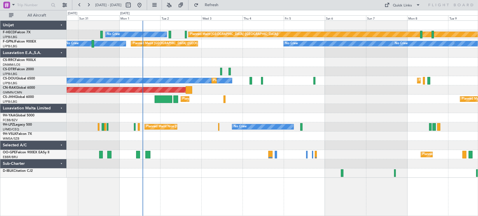
click at [157, 108] on div "Planned Maint [GEOGRAPHIC_DATA] ([GEOGRAPHIC_DATA]) No Crew Planned Maint [GEOG…" at bounding box center [272, 99] width 411 height 157
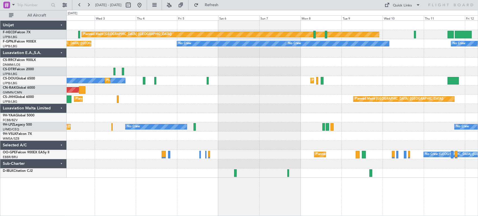
click at [156, 94] on div "Planned Maint Paris (Le Bourget) No Crew Planned Maint Paris (Le Bourget) No Cr…" at bounding box center [272, 99] width 411 height 157
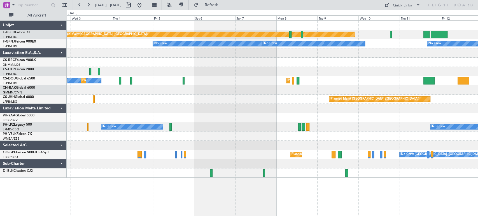
click at [127, 95] on div "Planned Maint Paris (Le Bourget) Planned Maint London (Luton)" at bounding box center [272, 99] width 411 height 9
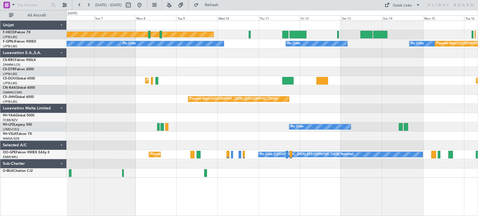
click at [83, 89] on div at bounding box center [272, 89] width 411 height 9
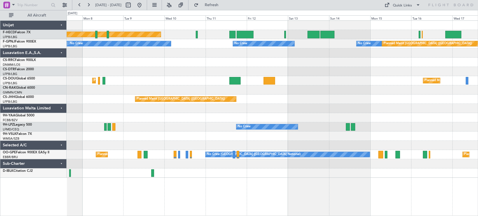
click at [117, 89] on div at bounding box center [272, 89] width 411 height 9
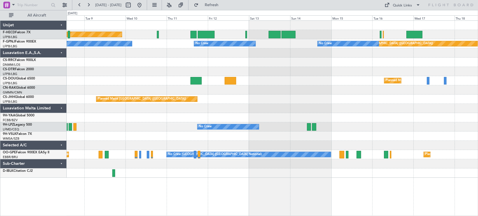
click at [281, 52] on div at bounding box center [272, 52] width 411 height 9
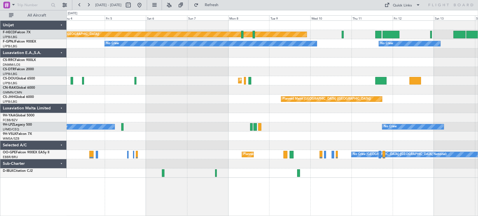
click at [350, 52] on div "Planned Maint Paris (Le Bourget) No Crew No Crew No Crew No Crew No Crew Planne…" at bounding box center [272, 99] width 411 height 157
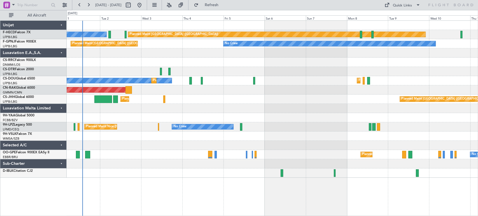
click at [279, 49] on div at bounding box center [272, 52] width 411 height 9
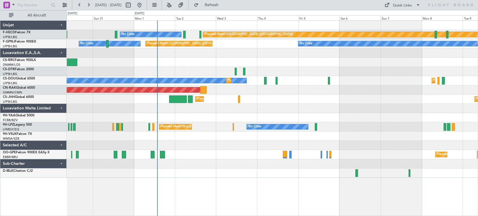
click at [151, 67] on div "No Crew" at bounding box center [272, 71] width 411 height 9
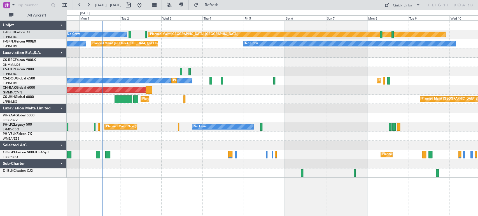
click at [171, 54] on div at bounding box center [272, 52] width 411 height 9
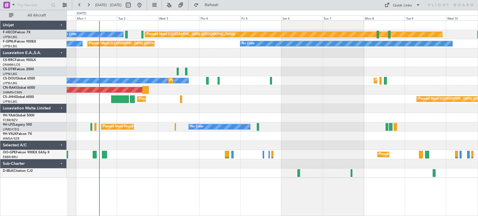
click at [120, 60] on div "Planned Maint Paris (Le Bourget) No Crew No Crew No Crew Planned Maint Paris (L…" at bounding box center [272, 99] width 411 height 157
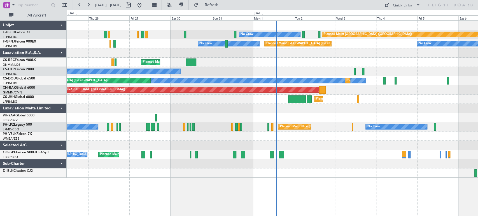
click at [455, 99] on div "Planned Maint Paris (Le Bourget) No Crew No Crew Planned Maint Paris (Le Bourge…" at bounding box center [272, 99] width 411 height 157
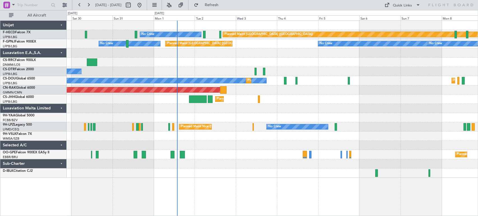
click at [180, 84] on div "Planned Maint Paris (Le Bourget) No Crew Planned Maint Paris (Le Bourget) No Cr…" at bounding box center [272, 99] width 411 height 157
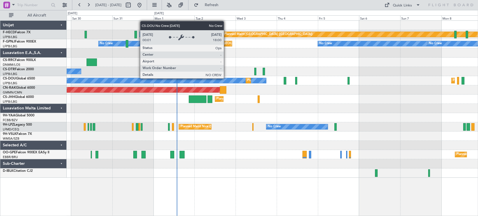
click at [170, 77] on div "No Crew Planned Maint Paris (Le Bourget) Planned Maint Paris (Le Bourget) Plann…" at bounding box center [272, 80] width 411 height 9
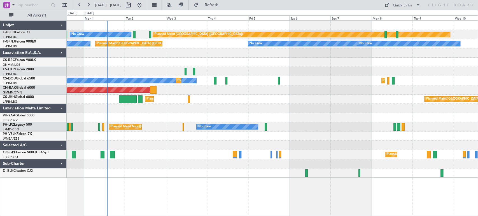
click at [183, 67] on div "No Crew" at bounding box center [272, 71] width 411 height 9
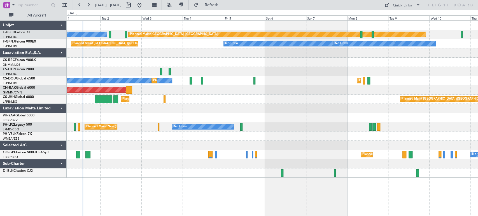
click at [183, 65] on div "Planned Maint [GEOGRAPHIC_DATA] ([GEOGRAPHIC_DATA])" at bounding box center [272, 62] width 411 height 9
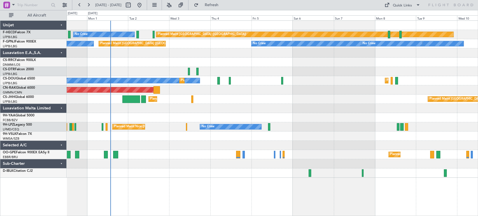
click at [233, 66] on div "Planned Maint [GEOGRAPHIC_DATA] ([GEOGRAPHIC_DATA])" at bounding box center [272, 62] width 411 height 9
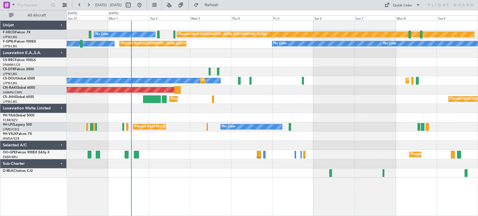
click at [243, 71] on div "No Crew" at bounding box center [272, 71] width 411 height 9
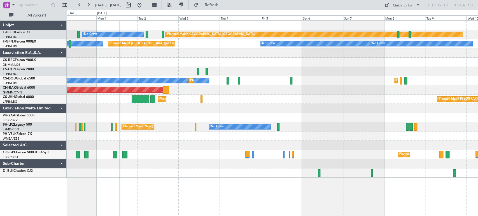
click at [229, 68] on div "No Crew" at bounding box center [272, 71] width 411 height 9
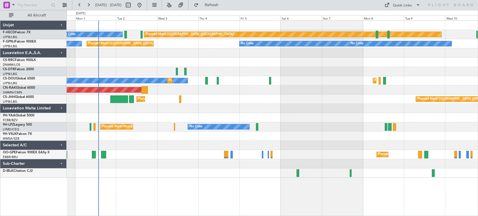
click at [199, 71] on div "No Crew" at bounding box center [272, 71] width 411 height 9
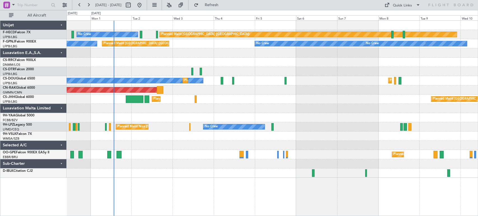
click at [240, 72] on div "Planned Maint Paris (Le Bourget) No Crew Planned Maint Paris (Le Bourget) No Cr…" at bounding box center [272, 99] width 411 height 157
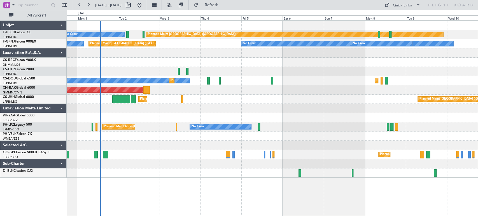
click at [176, 76] on div "Planned Maint Paris (Le Bourget) No Crew Planned Maint Paris (Le Bourget) No Cr…" at bounding box center [272, 99] width 411 height 157
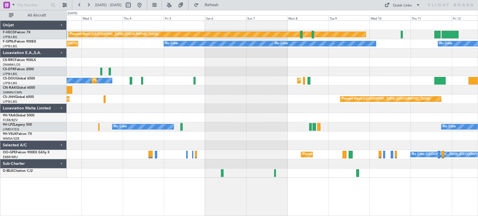
click at [130, 71] on div "Planned Maint Paris (Le Bourget) No Crew Planned Maint Paris (Le Bourget) No Cr…" at bounding box center [272, 99] width 411 height 157
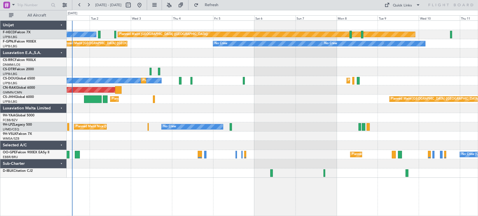
click at [186, 70] on div "No Crew" at bounding box center [272, 71] width 411 height 9
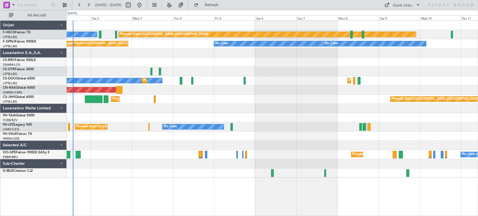
click at [253, 83] on div "Planned Maint Paris (Le Bourget) No Crew Planned Maint Paris (Le Bourget) No Cr…" at bounding box center [272, 99] width 411 height 157
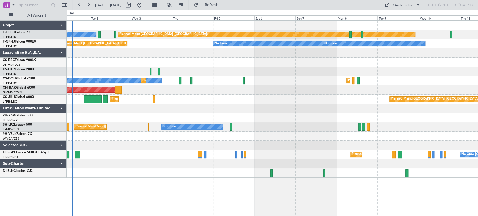
click at [188, 68] on div "Planned Maint Paris (Le Bourget) No Crew Planned Maint Paris (Le Bourget) No Cr…" at bounding box center [272, 99] width 411 height 157
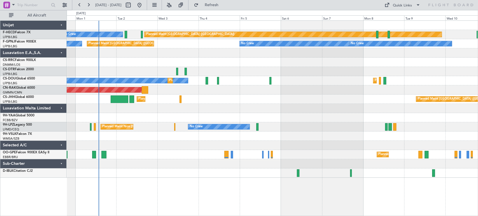
click at [254, 83] on div "Planned Maint Paris (Le Bourget) No Crew Planned Maint Paris (Le Bourget) No Cr…" at bounding box center [272, 99] width 411 height 157
click at [317, 79] on div "No Crew Planned Maint Paris (Le Bourget) Planned Maint Paris (Le Bourget) Plann…" at bounding box center [272, 80] width 411 height 9
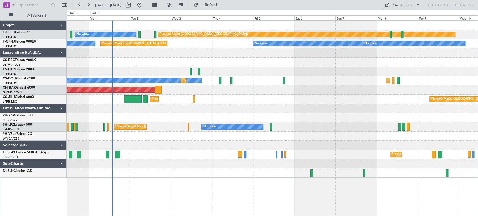
click at [169, 67] on div "Planned Maint Paris (Le Bourget) No Crew Planned Maint Paris (Le Bourget) No Cr…" at bounding box center [272, 99] width 411 height 157
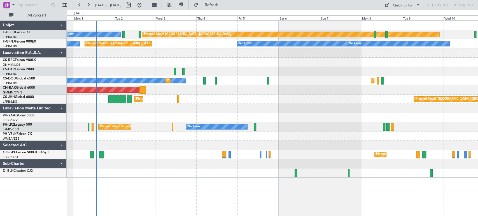
click at [222, 68] on div "Planned Maint Paris (Le Bourget) No Crew Planned Maint Paris (Le Bourget) No Cr…" at bounding box center [272, 99] width 411 height 157
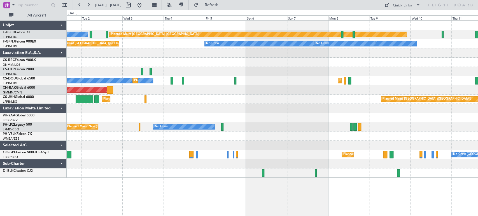
click at [208, 69] on div "No Crew" at bounding box center [272, 71] width 411 height 9
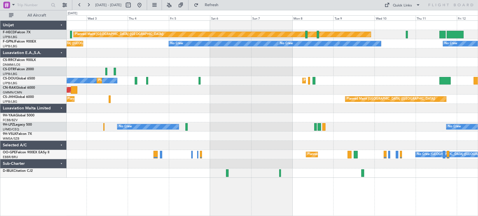
click at [168, 66] on div "Planned Maint Paris (Le Bourget) No Crew Planned Maint Paris (Le Bourget) No Cr…" at bounding box center [272, 99] width 411 height 157
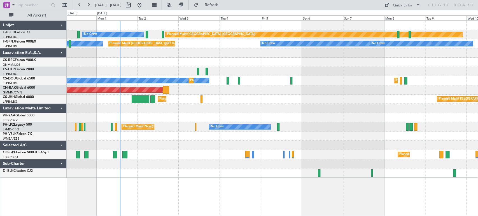
click at [266, 109] on div "Planned Maint Paris (Le Bourget) No Crew Planned Maint Paris (Le Bourget) No Cr…" at bounding box center [272, 99] width 411 height 157
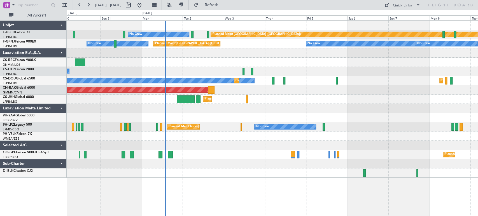
click at [264, 103] on div "Planned Maint Paris (Le Bourget) No Crew Planned Maint Paris (Le Bourget) No Cr…" at bounding box center [272, 99] width 411 height 157
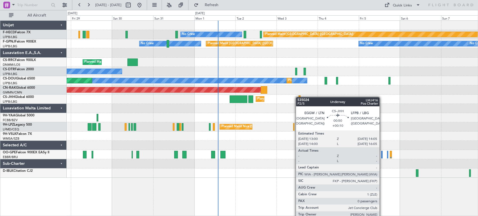
click at [299, 97] on div "Planned Maint Paris (Le Bourget) No Crew Planned Maint Paris (Le Bourget) No Cr…" at bounding box center [272, 99] width 411 height 157
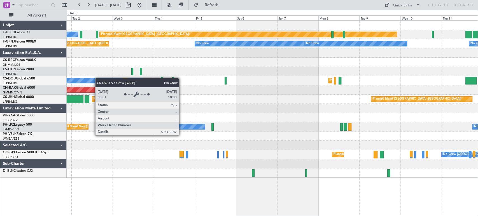
click at [97, 79] on div "Planned Maint Paris (Le Bourget) No Crew Planned Maint Paris (Le Bourget) No Cr…" at bounding box center [272, 99] width 411 height 157
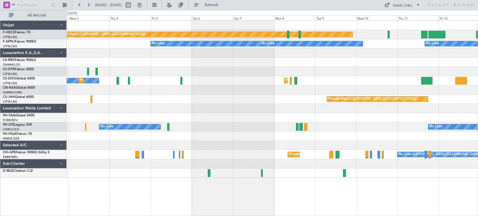
click at [148, 67] on div "Planned Maint Paris (Le Bourget) No Crew No Crew No Crew No Crew Planned Maint …" at bounding box center [272, 99] width 411 height 157
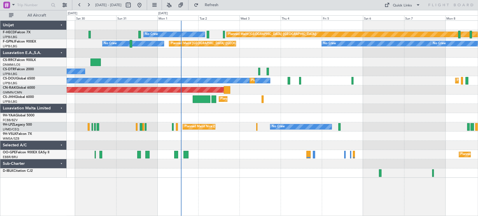
click at [317, 55] on div at bounding box center [272, 52] width 411 height 9
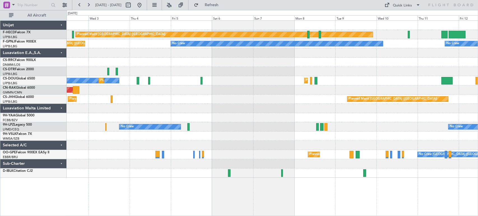
click at [197, 85] on div "Planned Maint Paris (Le Bourget) No Crew Planned Maint Paris (Le Bourget) No Cr…" at bounding box center [272, 99] width 411 height 157
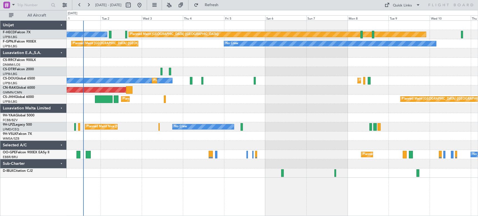
click at [223, 79] on div "No Crew Planned Maint Paris (Le Bourget) Planned Maint Paris (Le Bourget)" at bounding box center [272, 80] width 411 height 9
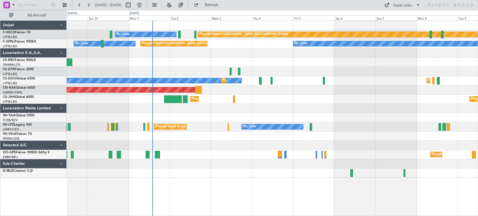
click at [305, 115] on div "Planned Maint Paris (Le Bourget) No Crew Planned Maint Paris (Le Bourget) No Cr…" at bounding box center [272, 99] width 411 height 157
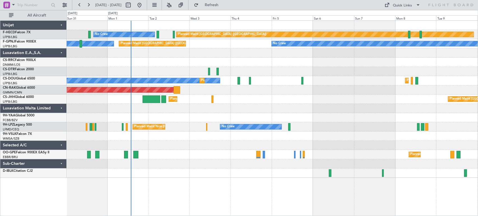
click at [215, 114] on div "Planned Maint Paris (Le Bourget) No Crew Planned Maint Paris (Le Bourget) No Cr…" at bounding box center [272, 99] width 411 height 157
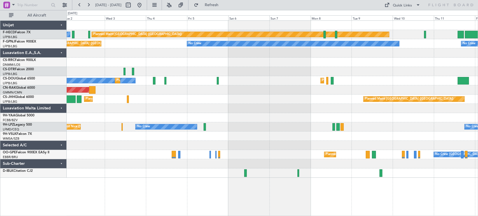
click at [217, 91] on div "Planned Maint Paris (Le Bourget) No Crew Planned Maint Paris (Le Bourget) No Cr…" at bounding box center [272, 99] width 411 height 157
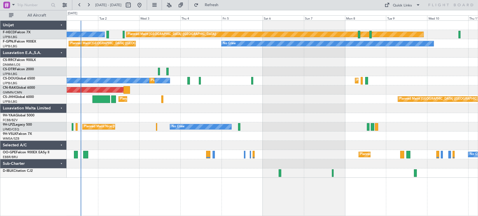
click at [174, 106] on div "Planned Maint Paris (Le Bourget) No Crew Planned Maint Paris (Le Bourget) No Cr…" at bounding box center [272, 99] width 411 height 157
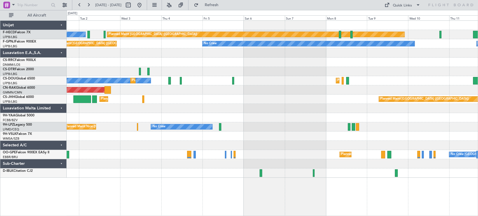
click at [188, 104] on div at bounding box center [272, 108] width 411 height 9
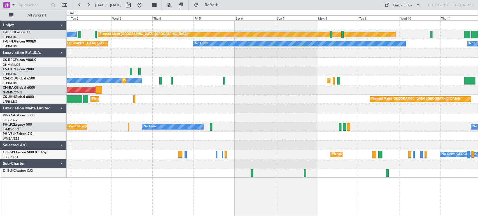
click at [168, 103] on div "Planned Maint Paris (Le Bourget) No Crew Planned Maint Paris (Le Bourget) No Cr…" at bounding box center [272, 99] width 411 height 157
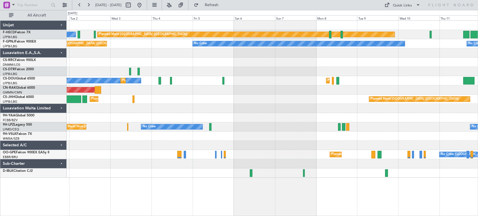
click at [173, 102] on div "Planned Maint London (Luton) Planned Maint Paris (Le Bourget)" at bounding box center [272, 99] width 411 height 9
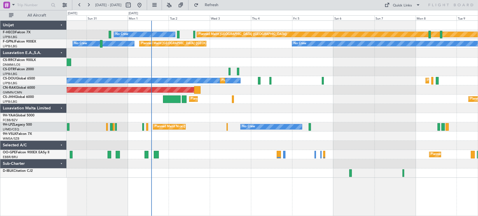
click at [243, 57] on div at bounding box center [272, 52] width 411 height 9
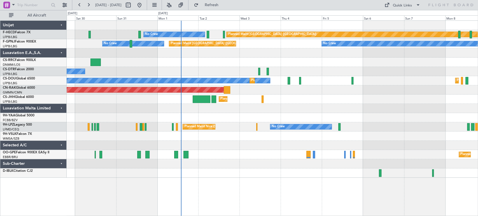
click at [233, 58] on div "Planned Maint [GEOGRAPHIC_DATA] ([GEOGRAPHIC_DATA])" at bounding box center [272, 62] width 411 height 9
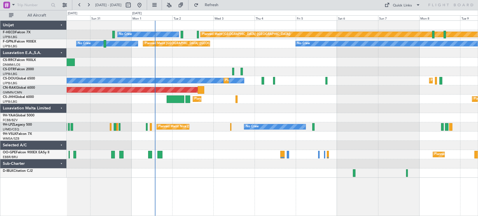
click at [206, 73] on div "Planned Maint Paris (Le Bourget) No Crew Planned Maint Paris (Le Bourget) No Cr…" at bounding box center [272, 99] width 411 height 157
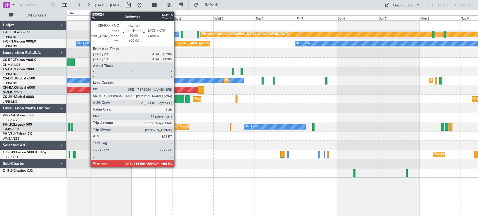
click at [177, 99] on div at bounding box center [176, 100] width 18 height 8
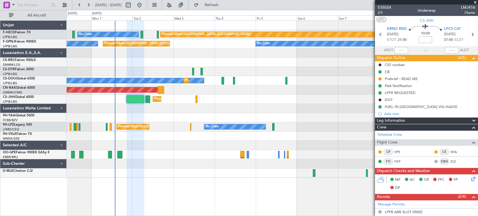
click at [81, 67] on div "No Crew" at bounding box center [272, 71] width 411 height 9
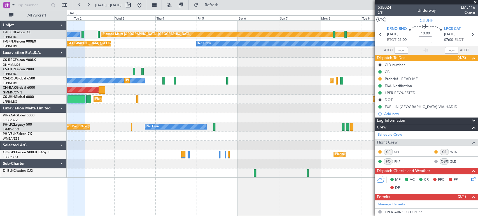
click at [117, 58] on div "Planned Maint Paris (Le Bourget) No Crew Planned Maint Paris (Le Bourget) No Cr…" at bounding box center [272, 99] width 411 height 157
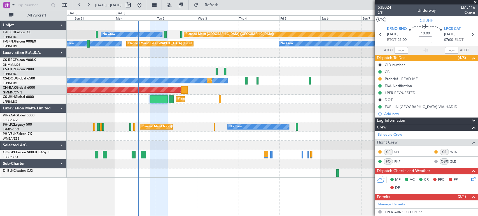
click at [237, 56] on div "Planned Maint Paris (Le Bourget) No Crew Planned Maint Paris (Le Bourget) No Cr…" at bounding box center [272, 99] width 411 height 157
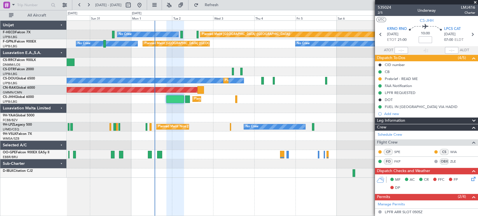
click at [122, 60] on div "Planned Maint [GEOGRAPHIC_DATA] ([GEOGRAPHIC_DATA])" at bounding box center [272, 62] width 411 height 9
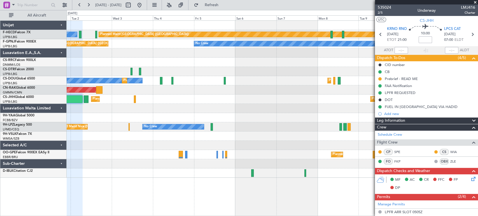
click at [115, 58] on div "Planned Maint Paris (Le Bourget) No Crew Planned Maint Paris (Le Bourget) No Cr…" at bounding box center [272, 99] width 411 height 157
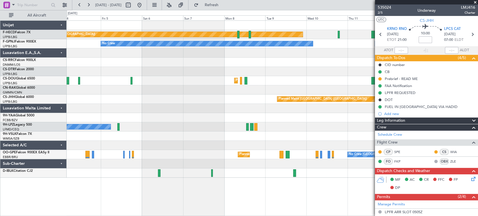
click at [66, 94] on div "Planned Maint Paris (Le Bourget) No Crew No Crew No Crew No Crew No Crew Planne…" at bounding box center [239, 113] width 478 height 206
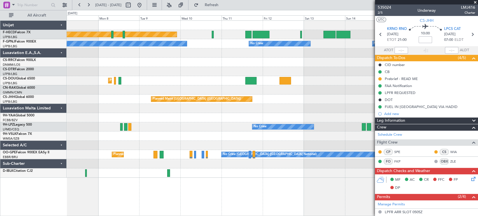
click at [99, 97] on div "Planned Maint Paris (Le Bourget) No Crew No Crew No Crew No Crew No Crew Planne…" at bounding box center [272, 99] width 411 height 157
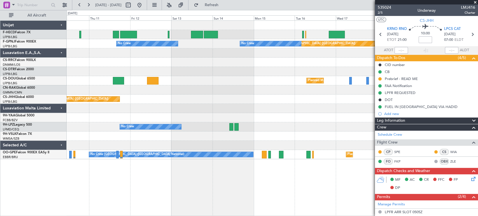
click at [284, 23] on div "No Crew Planned Maint Paris (Le Bourget) Planned Maint Paris (Le Bourget) Plann…" at bounding box center [272, 90] width 411 height 139
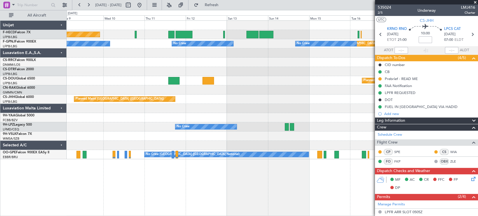
click at [386, 17] on fb-app "11 Sep 2025 - 21 Sep 2025 Refresh Quick Links All Aircraft Planned Maint Paris …" at bounding box center [239, 110] width 478 height 212
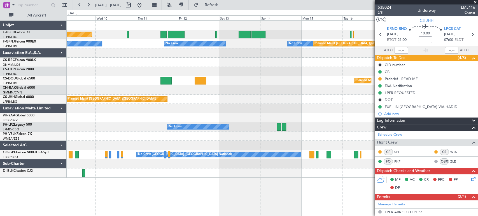
click at [141, 63] on div at bounding box center [272, 62] width 411 height 9
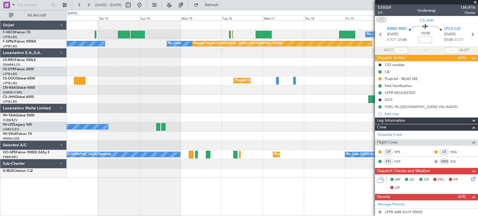
click at [109, 57] on div at bounding box center [272, 52] width 411 height 9
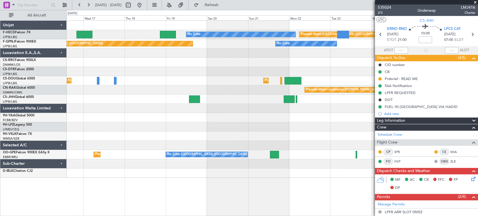
click at [0, 43] on div "No Crew Planned Maint Paris (Le Bourget) Planned Maint Paris (Le Bourget) No Cr…" at bounding box center [239, 113] width 478 height 206
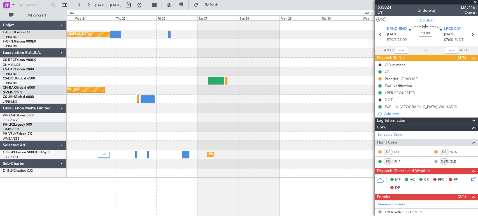
click at [409, 35] on fb-app "05 Sep 2025 - 15 Sep 2025 Refresh Quick Links All Aircraft Planned Maint Paris …" at bounding box center [239, 110] width 478 height 212
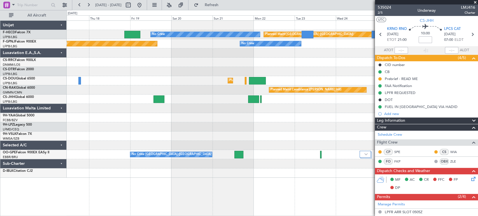
click at [192, 56] on div at bounding box center [272, 52] width 411 height 9
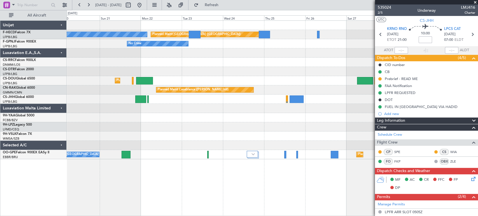
click at [376, 40] on fb-app "20 Sep 2025 - 30 Sep 2025 Refresh Quick Links All Aircraft Planned Maint Paris …" at bounding box center [239, 110] width 478 height 212
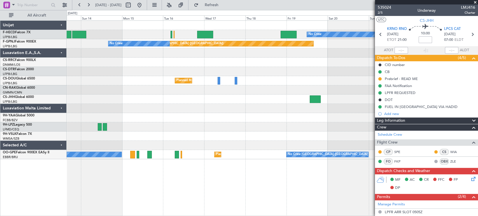
click at [340, 58] on div at bounding box center [272, 62] width 411 height 9
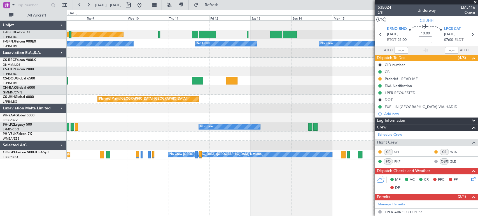
click at [364, 51] on div "Planned Maint Paris (Le Bourget) No Crew Planned Maint Paris (Le Bourget) No Cr…" at bounding box center [272, 90] width 411 height 139
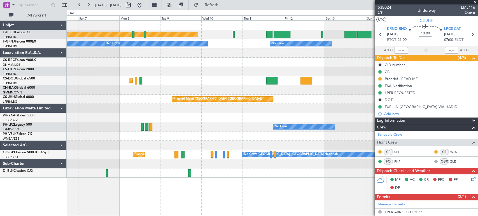
click at [161, 68] on div "Planned Maint Paris (Le Bourget) No Crew No Crew No Crew No Crew Planned Maint …" at bounding box center [272, 99] width 411 height 157
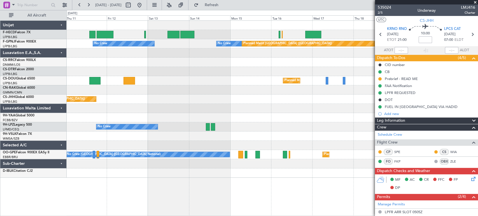
click at [70, 73] on div "No Crew Planned Maint Paris (Le Bourget) Planned Maint Paris (Le Bourget) No Cr…" at bounding box center [272, 99] width 411 height 157
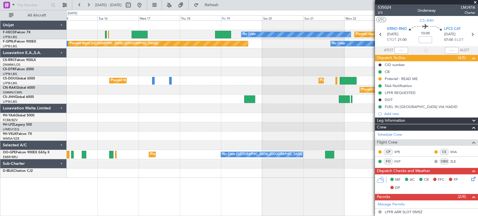
click at [155, 71] on div "No Crew Planned Maint Paris (Le Bourget) No Crew Planned Maint Paris (Le Bourge…" at bounding box center [272, 99] width 411 height 157
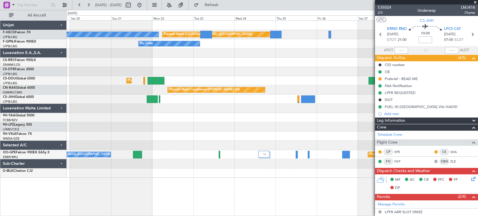
click at [102, 55] on div at bounding box center [272, 52] width 411 height 9
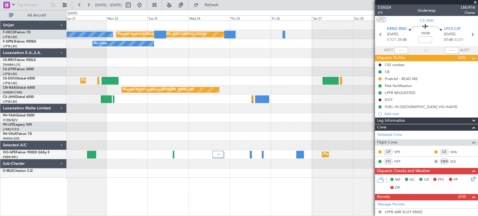
click at [249, 58] on div "No Crew Planned Maint Paris (Le Bourget) No Crew Planned Maint Paris (Le Bourge…" at bounding box center [272, 99] width 411 height 157
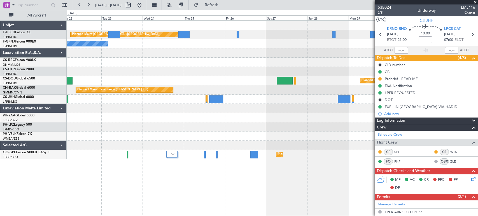
click at [166, 64] on div at bounding box center [272, 62] width 411 height 9
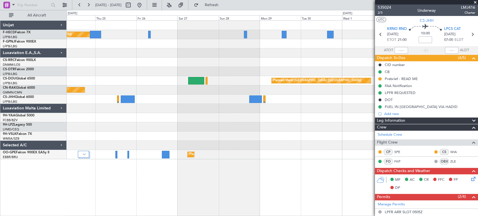
click at [218, 47] on div "No Crew" at bounding box center [272, 43] width 411 height 9
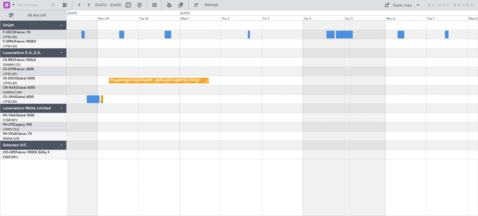
click at [195, 50] on div "Planned Maint Paris (Le Bourget) Planned Maint Brussels (Brussels National)" at bounding box center [272, 90] width 411 height 139
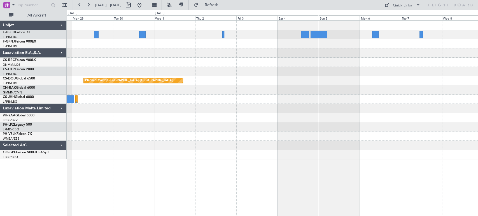
click at [229, 62] on div "Planned Maint Paris (Le Bourget) Planned Maint Brussels (Brussels National)" at bounding box center [272, 90] width 411 height 139
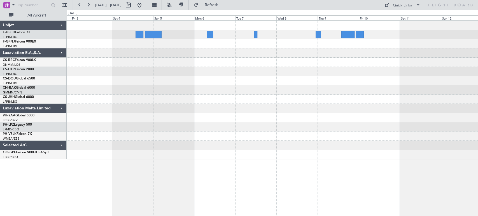
click at [235, 58] on div "Planned Maint [GEOGRAPHIC_DATA] ([GEOGRAPHIC_DATA])" at bounding box center [272, 90] width 411 height 139
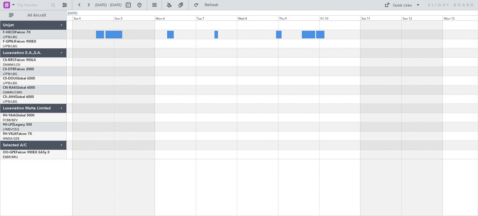
click at [203, 41] on div "Planned Maint [GEOGRAPHIC_DATA] ([GEOGRAPHIC_DATA])" at bounding box center [272, 90] width 411 height 139
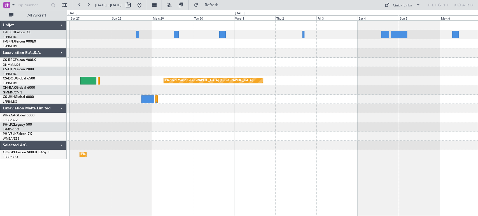
click at [301, 73] on div "Planned Maint Paris (Le Bourget) Planned Maint Paris (Le Bourget) Planned Maint…" at bounding box center [272, 90] width 411 height 139
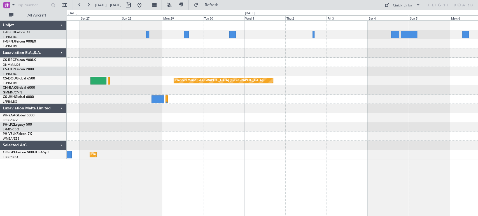
click at [439, 71] on div at bounding box center [272, 71] width 411 height 9
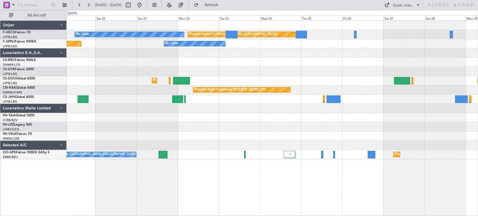
click at [373, 69] on div "Planned Maint Paris (Le Bourget) No Crew No Crew Planned Maint Paris (Le Bourge…" at bounding box center [272, 90] width 411 height 139
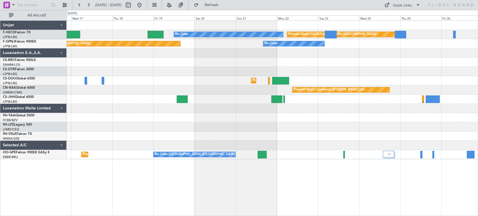
click at [314, 64] on div "Planned Maint Paris (Le Bourget) No Crew No Crew Planned Maint Paris (Le Bourge…" at bounding box center [272, 90] width 411 height 139
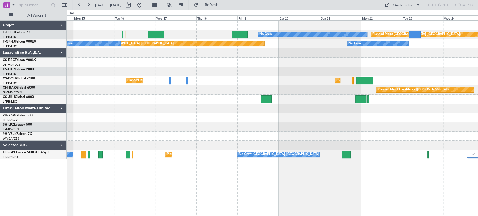
click at [335, 63] on div "Planned Maint Paris (Le Bourget) No Crew No Crew Planned Maint Paris (Le Bourge…" at bounding box center [272, 90] width 411 height 139
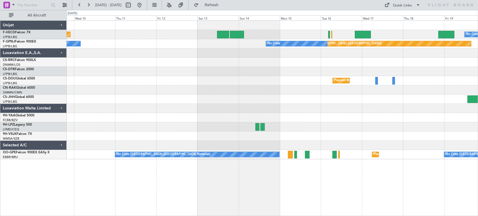
click at [302, 61] on div "No Crew Planned Maint Paris (Le Bourget) Planned Maint Paris (Le Bourget) Plann…" at bounding box center [272, 90] width 411 height 139
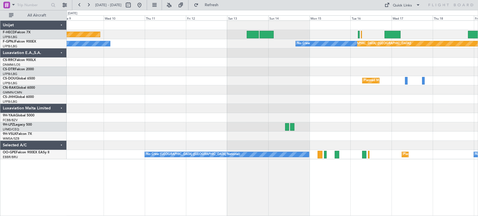
click at [362, 63] on div "Planned Maint Paris (Le Bourget) No Crew Planned Maint Paris (Le Bourget) No Cr…" at bounding box center [272, 90] width 411 height 139
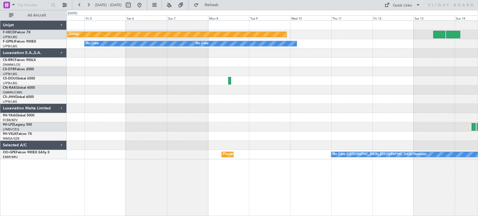
click at [335, 67] on div at bounding box center [272, 71] width 411 height 9
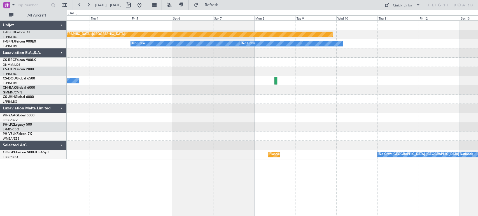
click at [311, 73] on div at bounding box center [272, 71] width 411 height 9
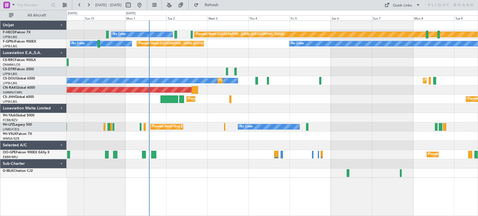
click at [230, 42] on div "Planned Maint Paris (Le Bourget) No Crew No Crew No Crew Planned Maint Paris (L…" at bounding box center [272, 99] width 411 height 157
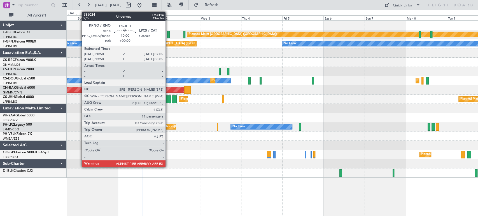
click at [168, 100] on div at bounding box center [162, 100] width 18 height 8
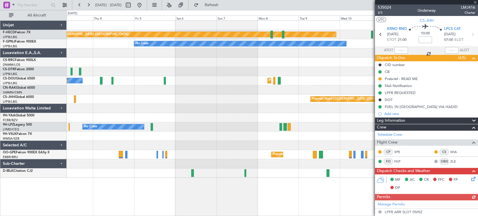
click at [108, 115] on div "Planned Maint Paris (Le Bourget) No Crew No Crew No Crew No Crew Planned Maint …" at bounding box center [272, 99] width 411 height 157
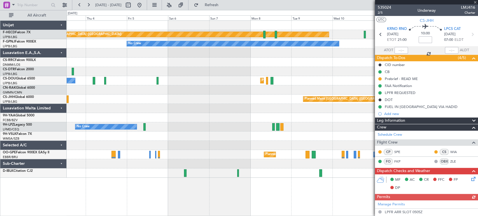
click at [219, 103] on div "Planned Maint Paris (Le Bourget) Planned Maint London (Luton)" at bounding box center [272, 99] width 411 height 9
click at [388, 6] on span "535024" at bounding box center [384, 7] width 13 height 6
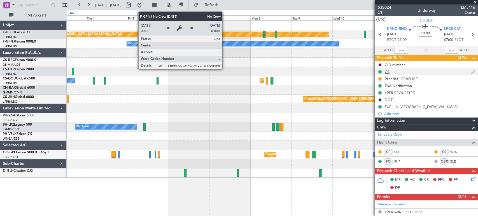
click at [382, 73] on fb-app "03 Sep 2025 - 13 Sep 2025 Refresh Quick Links All Aircraft Planned Maint Paris …" at bounding box center [239, 110] width 478 height 212
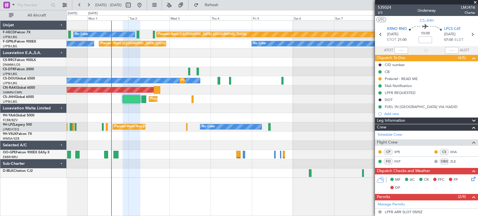
click at [249, 88] on div "Planned Maint Paris (Le Bourget) No Crew No Crew No Crew Planned Maint Paris (L…" at bounding box center [272, 99] width 411 height 157
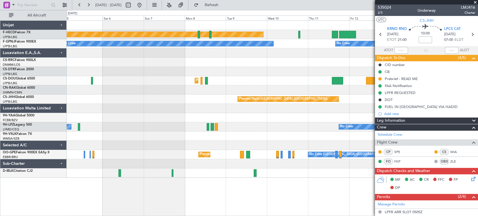
click at [68, 118] on div "Planned Maint Paris (Le Bourget) No Crew No Crew No Crew No Crew Planned Maint …" at bounding box center [272, 99] width 411 height 157
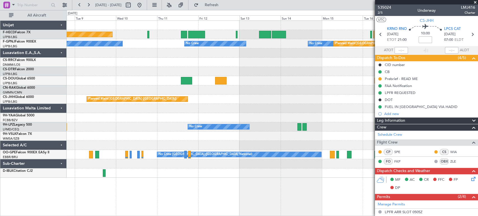
click at [128, 114] on div "Planned Maint Paris (Le Bourget) No Crew No Crew No Crew No Crew No Crew Planne…" at bounding box center [272, 99] width 411 height 157
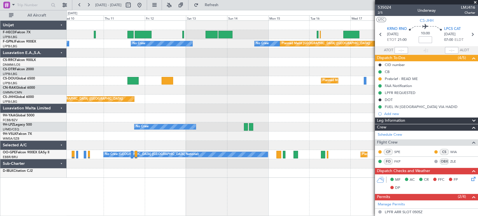
click at [136, 106] on div "No Crew Planned Maint Paris (Le Bourget) Planned Maint Paris (Le Bourget) No Cr…" at bounding box center [272, 99] width 411 height 157
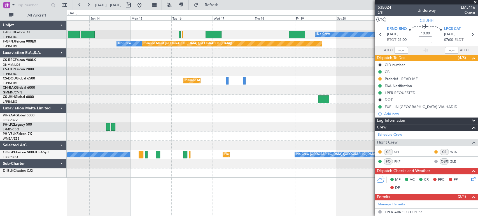
click at [139, 89] on div "No Crew Planned Maint Paris (Le Bourget) No Crew Planned Maint Paris (Le Bourge…" at bounding box center [272, 99] width 411 height 157
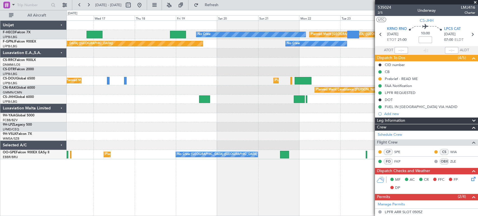
click at [155, 92] on div "Planned Maint Paris (Le Bourget) No Crew Planned Maint Paris (Le Bourget) No Cr…" at bounding box center [272, 90] width 411 height 139
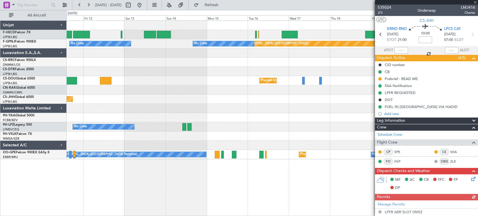
click at [400, 70] on fb-app "16 Sep 2025 - 26 Sep 2025 Refresh Quick Links All Aircraft No Crew Planned Main…" at bounding box center [239, 110] width 478 height 212
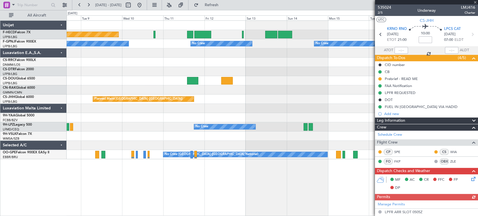
click at [322, 67] on div at bounding box center [272, 71] width 411 height 9
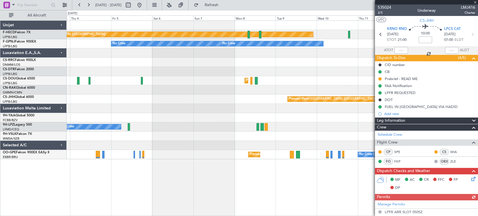
click at [275, 57] on div at bounding box center [272, 52] width 411 height 9
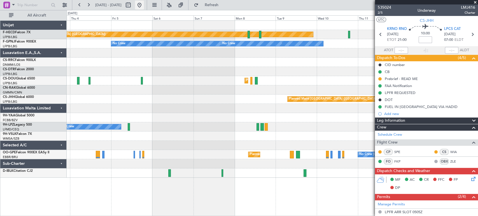
click at [144, 3] on button at bounding box center [139, 5] width 9 height 9
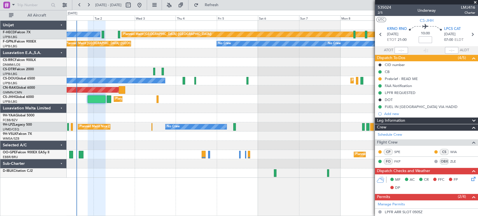
click at [173, 47] on div "No Crew Planned Maint Paris (Le Bourget) No Crew No Crew No Crew" at bounding box center [272, 43] width 411 height 9
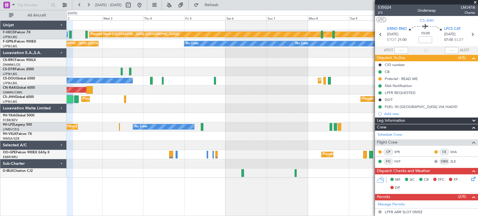
click at [228, 58] on div at bounding box center [272, 62] width 411 height 9
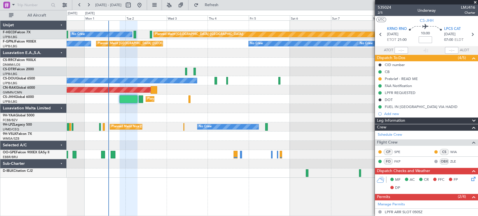
click at [255, 55] on div at bounding box center [272, 52] width 411 height 9
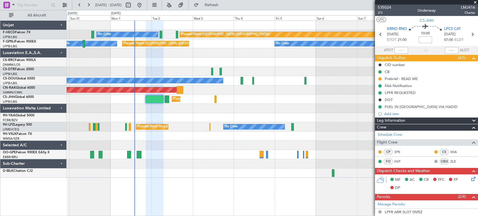
click at [273, 38] on div "Planned Maint Paris (Le Bourget) No Crew No Crew Planned Maint Paris (Le Bourge…" at bounding box center [272, 99] width 411 height 157
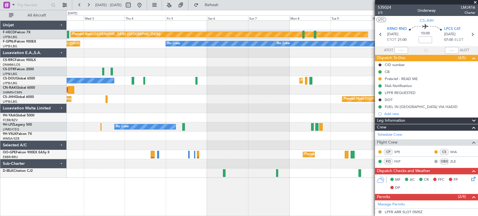
click at [162, 90] on div "Planned Maint [GEOGRAPHIC_DATA] ([GEOGRAPHIC_DATA])" at bounding box center [272, 89] width 411 height 9
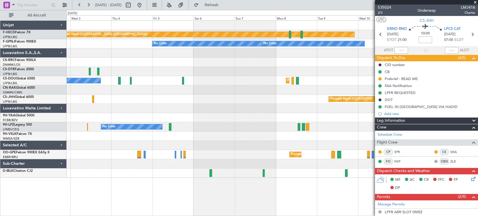
click at [111, 69] on div "Planned Maint Paris (Le Bourget) No Crew No Crew No Crew No Crew Planned Maint …" at bounding box center [272, 99] width 411 height 157
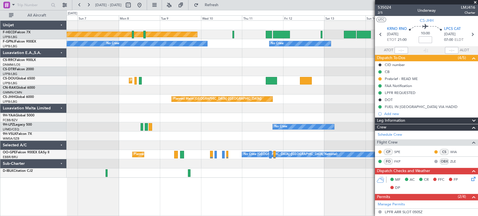
click at [125, 60] on div at bounding box center [272, 62] width 411 height 9
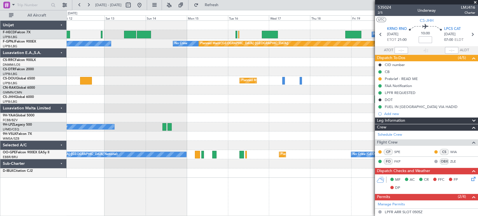
click at [166, 69] on div "No Crew Planned Maint Paris (Le Bourget) Planned Maint Paris (Le Bourget) No Cr…" at bounding box center [272, 99] width 411 height 157
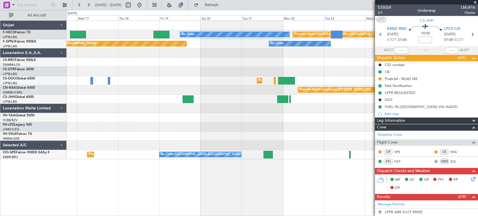
click at [37, 55] on div "Planned Maint Paris (Le Bourget) No Crew Planned Maint Paris (Le Bourget) No Cr…" at bounding box center [239, 113] width 478 height 206
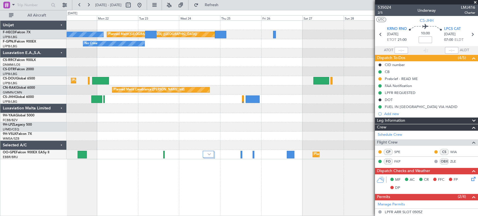
click at [74, 57] on div "Planned Maint Paris (Le Bourget) No Crew No Crew Planned Maint Paris (Le Bourge…" at bounding box center [272, 90] width 411 height 139
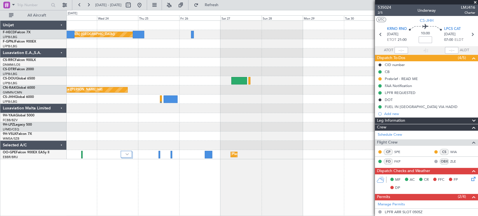
click at [159, 49] on div "Planned Maint Paris (Le Bourget) No Crew No Crew Planned Maint Paris (Le Bourge…" at bounding box center [272, 90] width 411 height 139
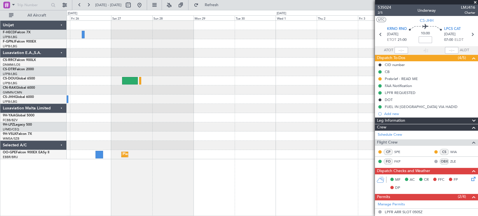
click at [102, 56] on div "Planned Maint Paris (Le Bourget) Planned Maint Casablanca (Mohammed V Intl) Pla…" at bounding box center [272, 90] width 411 height 139
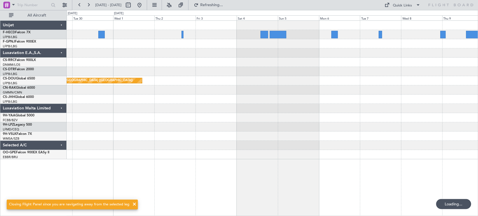
click at [274, 44] on div "Planned Maint Paris (Le Bourget) Planned Maint Brussels (Brussels National)" at bounding box center [272, 90] width 411 height 139
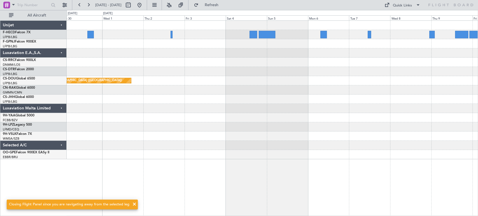
click at [374, 42] on div "Planned Maint [GEOGRAPHIC_DATA] ([GEOGRAPHIC_DATA])" at bounding box center [272, 90] width 411 height 139
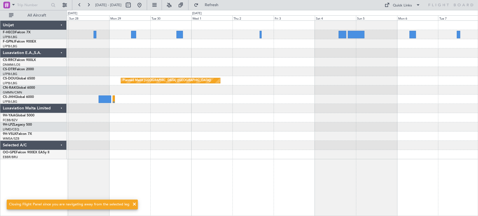
click at [327, 49] on div "Planned Maint Paris (Le Bourget) Planned Maint Brussels (Brussels National)" at bounding box center [272, 90] width 411 height 139
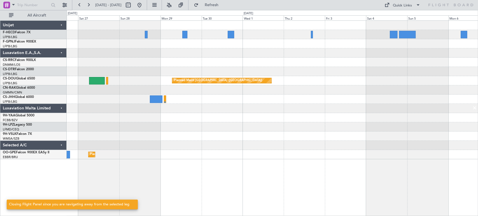
click at [185, 44] on div "Planned Maint Paris (Le Bourget) Planned Maint Paris (Le Bourget) Planned Maint…" at bounding box center [272, 90] width 411 height 139
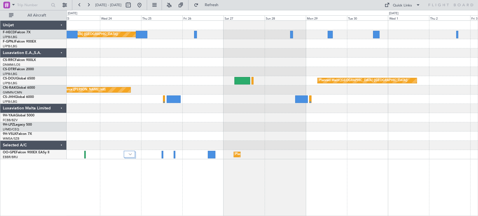
click at [389, 66] on div "Planned Maint Paris (Le Bourget) No Crew No Crew Planned Maint Paris (Le Bourge…" at bounding box center [272, 90] width 411 height 139
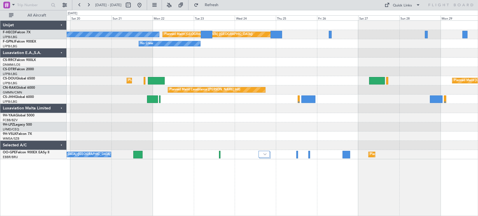
click at [376, 70] on div at bounding box center [272, 71] width 411 height 9
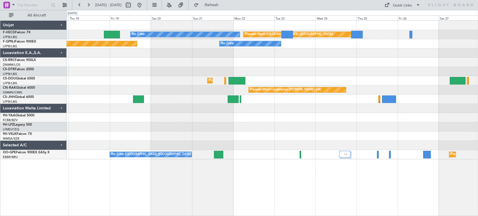
click at [390, 59] on div "Planned Maint Paris (Le Bourget) No Crew No Crew Planned Maint Paris (Le Bourge…" at bounding box center [272, 90] width 411 height 139
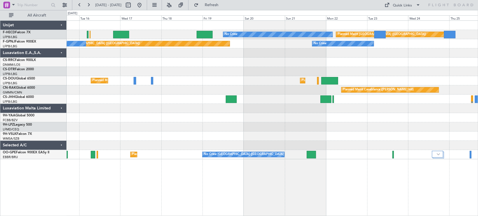
click at [404, 45] on div "Planned Maint Paris (Le Bourget) No Crew No Crew Planned Maint Paris (Le Bourge…" at bounding box center [272, 90] width 411 height 139
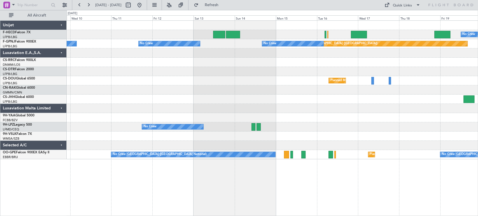
click at [411, 61] on div at bounding box center [272, 62] width 411 height 9
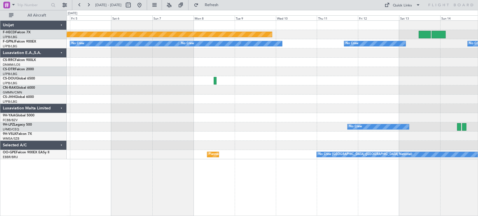
click at [394, 60] on div at bounding box center [272, 62] width 411 height 9
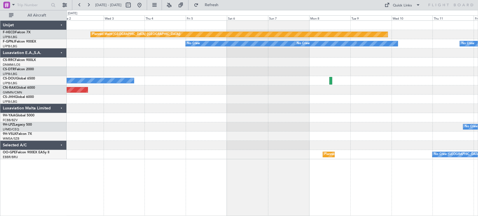
click at [305, 50] on div "Planned Maint Paris (Le Bourget) No Crew No Crew No Crew No Crew Planned Maint …" at bounding box center [272, 90] width 411 height 139
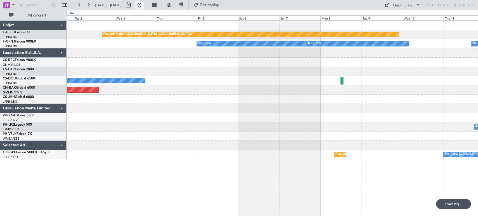
click at [144, 4] on button at bounding box center [139, 5] width 9 height 9
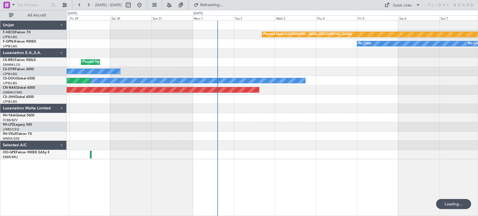
click at [276, 83] on div "Planned Maint Paris (Le Bourget) No Crew No Crew Planned Maint Paris (Le Bourge…" at bounding box center [272, 90] width 411 height 139
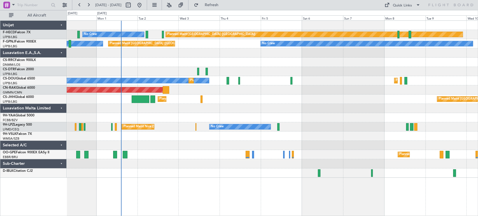
click at [204, 162] on div "Planned Maint Paris (Le Bourget) No Crew No Crew No Crew Planned Maint Paris (L…" at bounding box center [272, 99] width 411 height 157
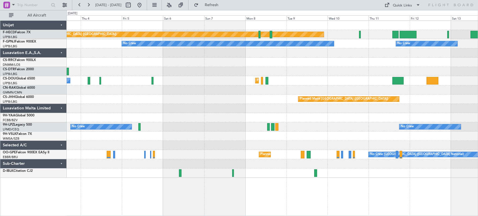
click at [64, 153] on div "Planned Maint Paris (Le Bourget) No Crew No Crew No Crew No Crew Planned Maint …" at bounding box center [239, 113] width 478 height 206
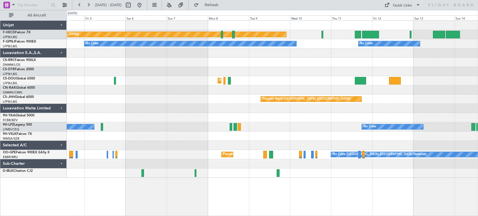
click at [76, 150] on div "Planned Maint Paris (Le Bourget) No Crew No Crew No Crew No Crew No Crew Planne…" at bounding box center [272, 99] width 411 height 157
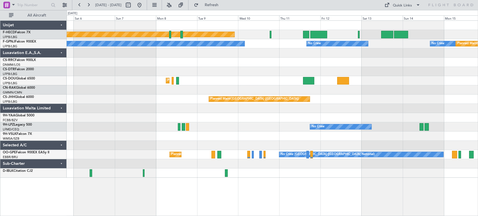
click at [222, 37] on div "Planned Maint Paris (Le Bourget) No Crew No Crew No Crew No Crew Planned Maint …" at bounding box center [272, 99] width 411 height 157
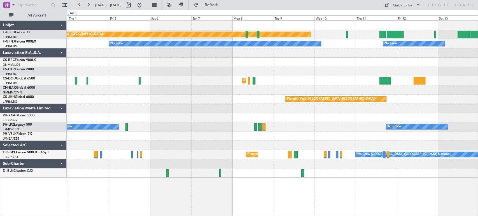
click at [249, 67] on div "Planned Maint Paris (Le Bourget) No Crew No Crew No Crew No Crew No Crew Planne…" at bounding box center [272, 99] width 411 height 157
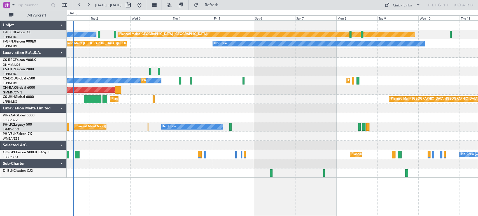
click at [334, 65] on div at bounding box center [272, 62] width 411 height 9
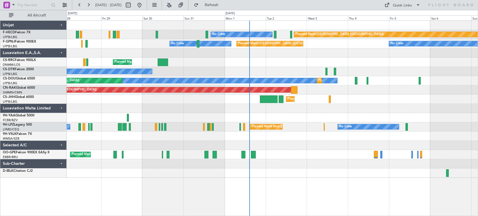
click at [349, 44] on div "Planned Maint Paris (Le Bourget) No Crew No Crew No Crew Planned Maint Paris (L…" at bounding box center [272, 99] width 411 height 157
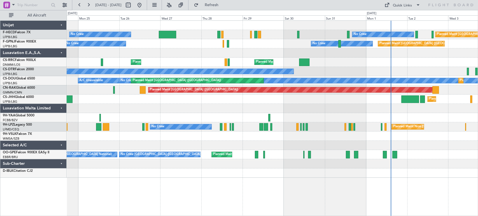
click at [325, 58] on div "Planned Maint Paris (Le Bourget) No Crew No Crew Planned Maint Paris (Le Bourge…" at bounding box center [272, 99] width 411 height 157
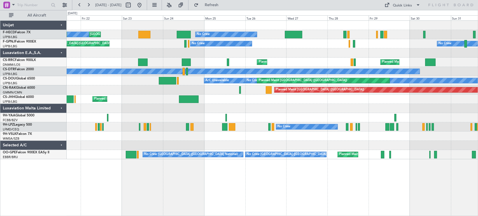
click at [262, 47] on div "No Crew Planned Maint Paris (Le Bourget) No Crew Planned Maint Paris (Le Bourge…" at bounding box center [272, 90] width 411 height 139
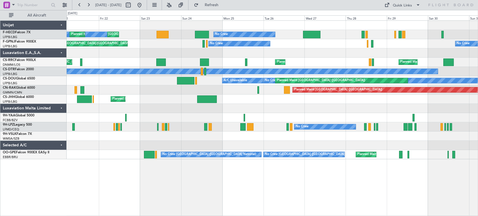
click at [106, 52] on div "No Crew Planned Maint Paris (Le Bourget) No Crew Planned Maint Paris (Le Bourge…" at bounding box center [272, 90] width 411 height 139
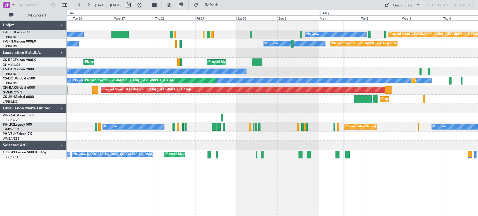
click at [209, 43] on div "No Crew No Crew Planned Maint Paris (Le Bourget) No Crew" at bounding box center [272, 43] width 411 height 9
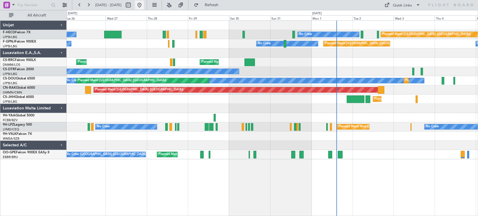
click at [144, 7] on button at bounding box center [139, 5] width 9 height 9
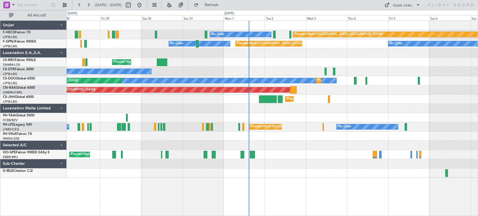
click at [202, 59] on div "Planned Maint Paris (Le Bourget) Planned Maint Paris (Le Bourget)" at bounding box center [272, 62] width 411 height 9
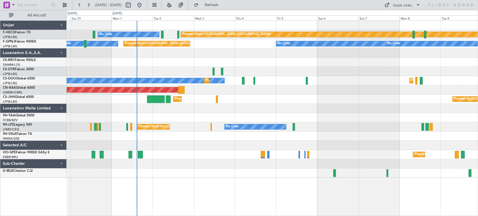
click at [266, 53] on div at bounding box center [272, 52] width 411 height 9
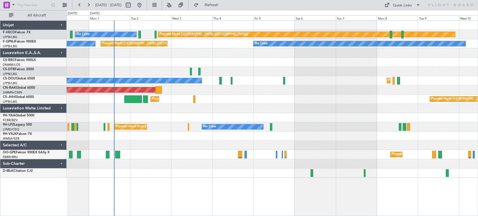
click at [201, 83] on div "No Crew" at bounding box center [21, 80] width 359 height 5
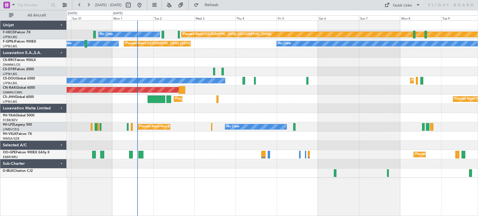
click at [162, 78] on div "Planned Maint Paris (Le Bourget) No Crew Planned Maint Paris (Le Bourget) No Cr…" at bounding box center [272, 99] width 411 height 157
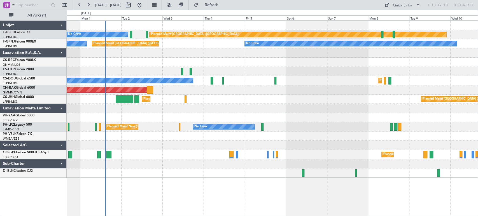
click at [135, 72] on div "No Crew" at bounding box center [272, 71] width 411 height 9
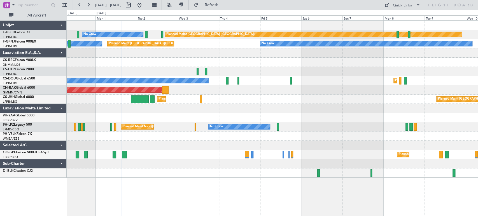
click at [262, 85] on div "Planned Maint Paris (Le Bourget) No Crew Planned Maint Paris (Le Bourget) No Cr…" at bounding box center [272, 99] width 411 height 157
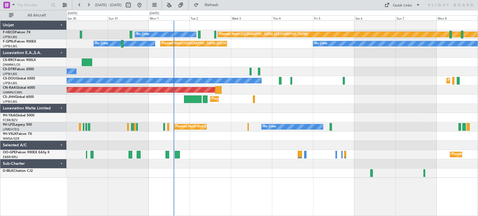
click at [204, 65] on div "Planned Maint Paris (Le Bourget) No Crew Planned Maint Paris (Le Bourget) No Cr…" at bounding box center [272, 99] width 411 height 157
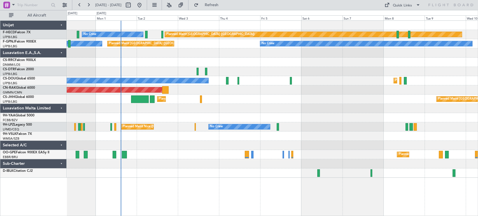
click at [206, 75] on div "Planned Maint Paris (Le Bourget) No Crew Planned Maint Paris (Le Bourget) No Cr…" at bounding box center [272, 99] width 411 height 157
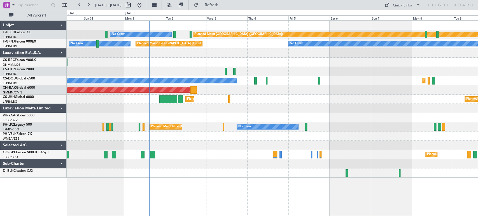
click at [280, 58] on div "Planned Maint [GEOGRAPHIC_DATA] ([GEOGRAPHIC_DATA])" at bounding box center [272, 62] width 411 height 9
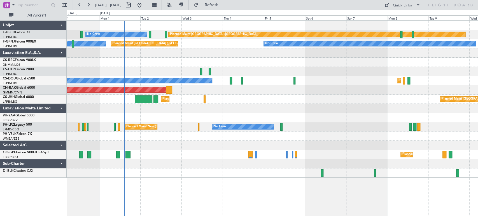
click at [226, 53] on div at bounding box center [272, 52] width 411 height 9
click at [197, 50] on div at bounding box center [272, 52] width 411 height 9
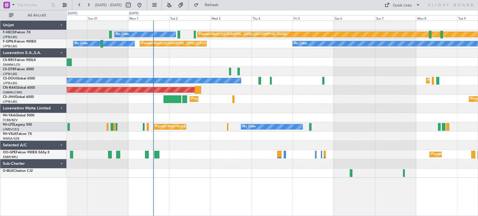
click at [225, 67] on div "Planned Maint Paris (Le Bourget) No Crew Planned Maint Paris (Le Bourget) No Cr…" at bounding box center [272, 99] width 411 height 157
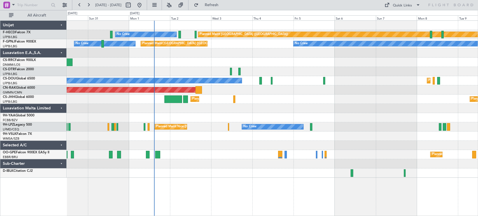
click at [228, 65] on div "Planned Maint Paris (Le Bourget) No Crew Planned Maint Paris (Le Bourget) No Cr…" at bounding box center [272, 99] width 411 height 157
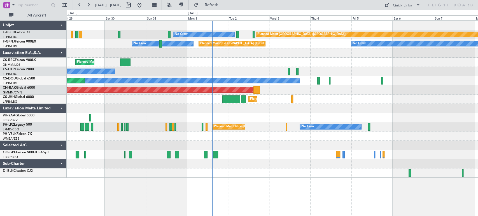
click at [251, 67] on div "Planned Maint Paris (Le Bourget) No Crew Planned Maint Paris (Le Bourget) No Cr…" at bounding box center [272, 99] width 411 height 157
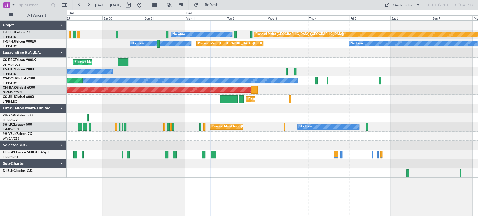
click at [247, 67] on div "No Crew" at bounding box center [272, 71] width 411 height 9
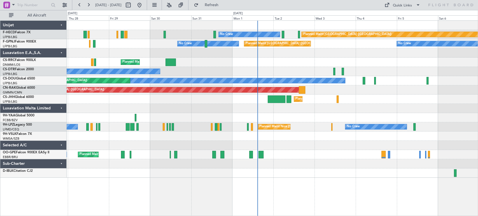
click at [282, 74] on div "No Crew" at bounding box center [272, 71] width 411 height 9
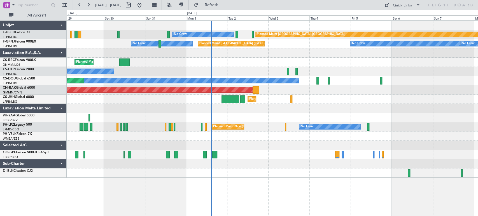
click at [230, 72] on div "No Crew" at bounding box center [272, 71] width 411 height 9
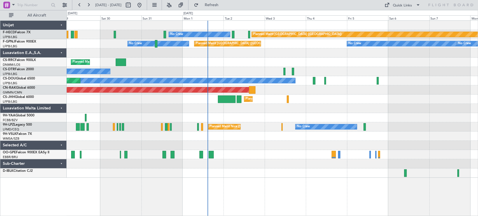
click at [4, 95] on div "CS-JHH Global 6000" at bounding box center [35, 97] width 64 height 5
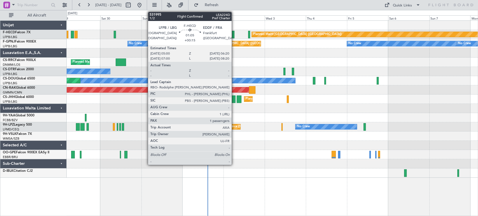
click at [234, 35] on div at bounding box center [233, 35] width 3 height 8
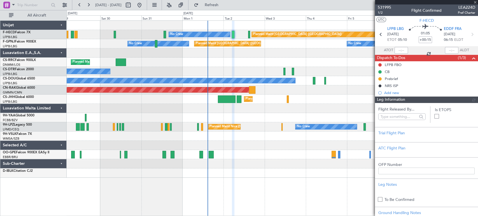
click at [384, 4] on span "531995" at bounding box center [384, 7] width 13 height 6
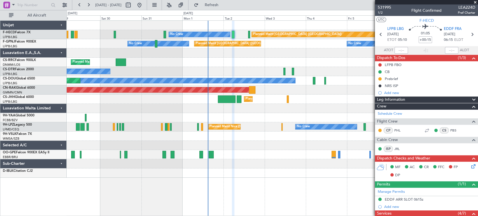
click at [30, 137] on div "Planned Maint Paris (Le Bourget) No Crew No Crew No Crew Planned Maint Paris (L…" at bounding box center [239, 113] width 478 height 206
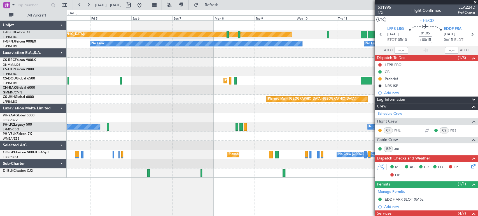
click at [81, 118] on div at bounding box center [272, 117] width 411 height 9
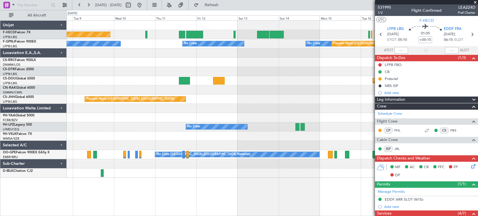
click at [172, 94] on div at bounding box center [272, 89] width 411 height 9
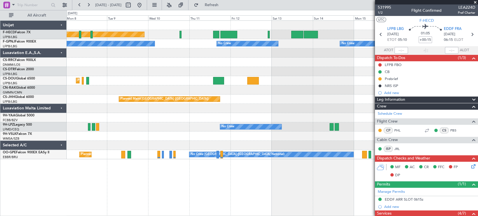
click at [229, 87] on div "Planned Maint Paris (Le Bourget) No Crew No Crew No Crew Planned Maint Paris (L…" at bounding box center [272, 90] width 411 height 139
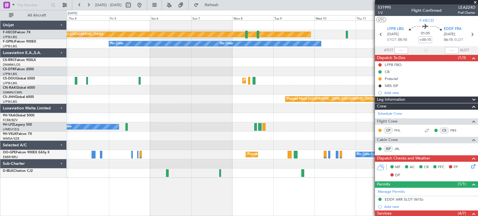
click at [369, 107] on div "Planned Maint Paris (Le Bourget) No Crew No Crew No Crew No Crew No Crew Planne…" at bounding box center [272, 99] width 411 height 157
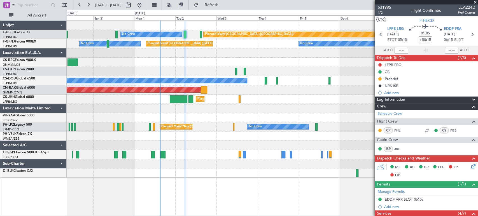
click at [381, 109] on fb-app "06 Sep 2025 - 16 Sep 2025 Refresh Quick Links All Aircraft Planned Maint Paris …" at bounding box center [239, 110] width 478 height 212
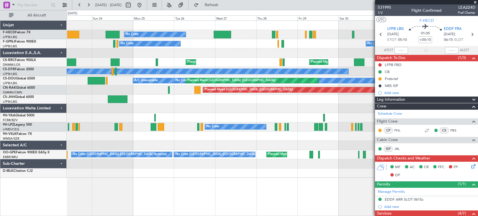
click at [439, 144] on fb-app "06 Sep 2025 - 16 Sep 2025 Refresh Quick Links All Aircraft No Crew No Crew Plan…" at bounding box center [239, 110] width 478 height 212
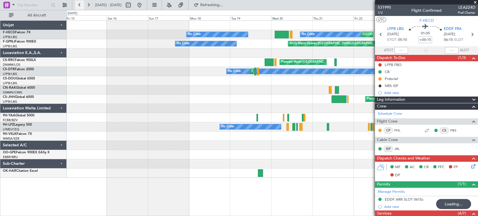
click at [78, 6] on button at bounding box center [79, 5] width 9 height 9
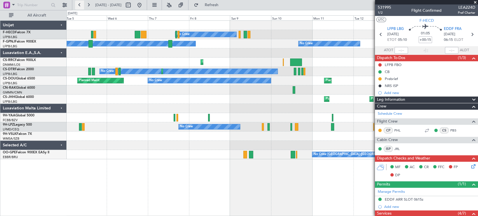
click at [78, 6] on button at bounding box center [79, 5] width 9 height 9
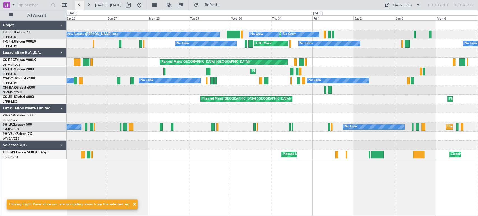
click at [78, 6] on button at bounding box center [79, 5] width 9 height 9
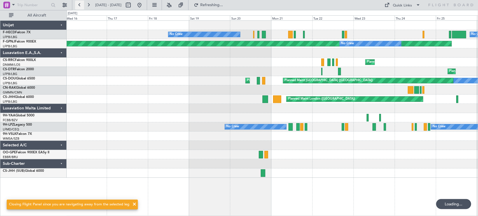
click at [78, 6] on button at bounding box center [79, 5] width 9 height 9
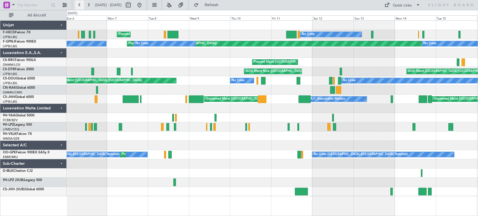
click at [78, 6] on button at bounding box center [79, 5] width 9 height 9
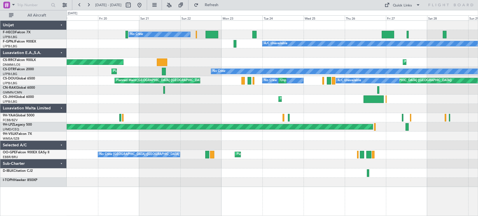
click at [363, 163] on div "No Crew No Crew Unplanned Maint Paris (Le Bourget) A/C Unavailable No Crew Plan…" at bounding box center [272, 104] width 411 height 166
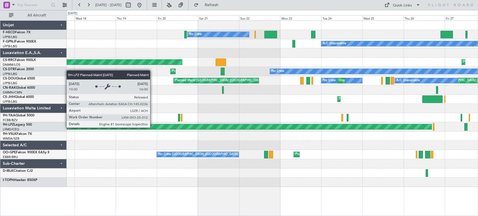
click at [381, 145] on div "No Crew No Crew A/C Unavailable Planned Maint Paris (Le Bourget) Planned Maint …" at bounding box center [272, 104] width 411 height 166
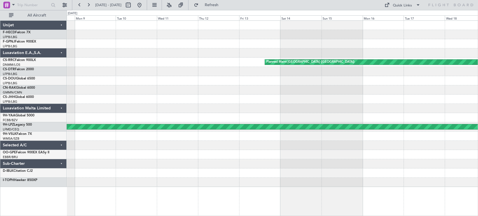
click at [378, 147] on div "No Crew Planned Maint Paris (Le Bourget) Planned Maint Sion Planned Maint Paris…" at bounding box center [272, 104] width 411 height 166
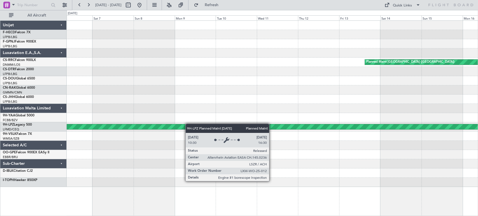
click at [345, 133] on div "Planned Maint Paris (Le Bourget) Planned Maint St Gallen (Altenrhein)" at bounding box center [272, 104] width 411 height 166
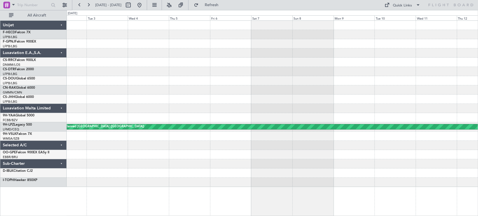
click at [338, 126] on div "Planned Maint Paris (Le Bourget) Planned Maint St Gallen (Altenrhein)" at bounding box center [272, 104] width 411 height 166
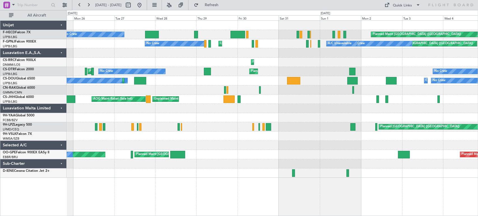
click at [323, 124] on div "Planned Maint Paris (Le Bourget) No Crew No Crew Planned Maint Paris (Le Bourge…" at bounding box center [272, 99] width 411 height 157
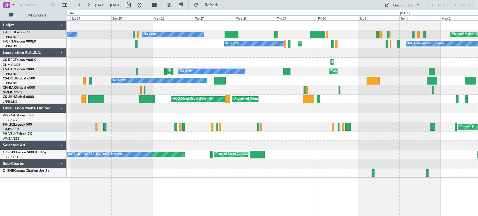
click at [370, 115] on div at bounding box center [272, 117] width 411 height 9
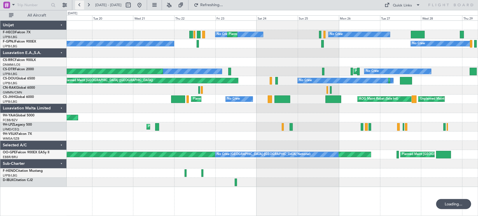
click at [80, 5] on button at bounding box center [79, 5] width 9 height 9
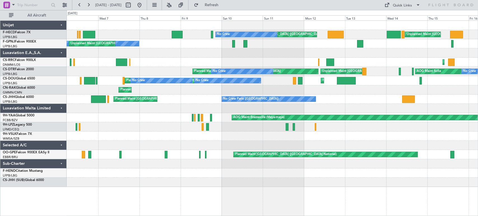
click at [334, 133] on div "Planned Maint Paris (Le Bourget) Unplanned Maint Paris (Le Bourget) No Crew No …" at bounding box center [272, 104] width 411 height 166
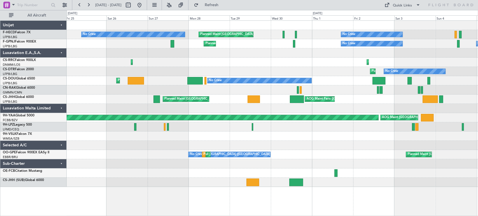
click at [334, 127] on div "No Crew Planned Maint Paris (Le Bourget) No Crew No Crew No Crew Planned Maint …" at bounding box center [272, 104] width 411 height 166
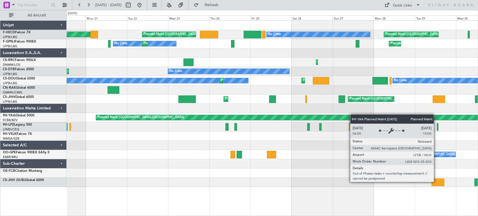
click at [401, 117] on div "Planned Maint Paris (Le Bourget) No Crew Planned Maint Paris (Le Bourget) AOG M…" at bounding box center [272, 104] width 411 height 166
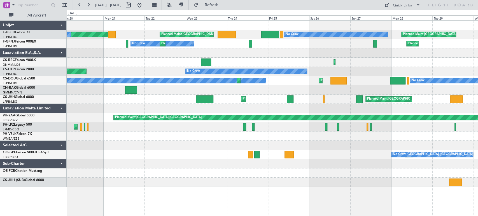
click at [217, 120] on div "Planned Maint Basel-Mulhouse" at bounding box center [272, 117] width 411 height 9
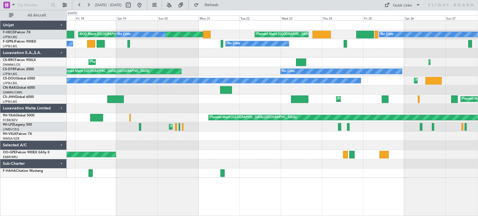
click at [249, 118] on div "Planned Maint Basel-Mulhouse" at bounding box center [272, 117] width 411 height 9
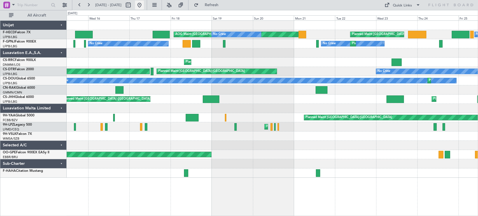
click at [144, 8] on button at bounding box center [139, 5] width 9 height 9
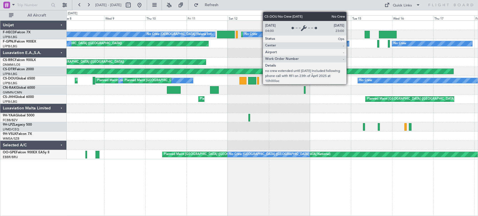
click at [365, 81] on div "Unplanned Maint Paris (Le Bourget) No Crew No Crew Planned Maint Paris (Le Bour…" at bounding box center [272, 80] width 411 height 9
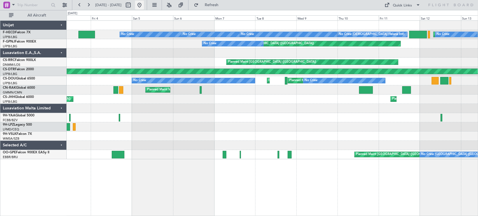
click at [144, 3] on button at bounding box center [139, 5] width 9 height 9
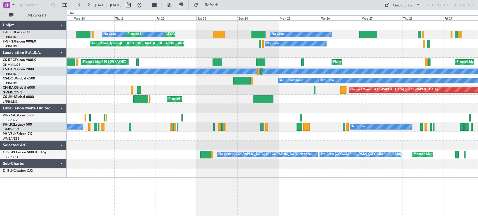
click at [478, 49] on div "No Crew Planned Maint Paris (Le Bourget) No Crew Planned Maint Paris (Le Bourge…" at bounding box center [239, 113] width 478 height 206
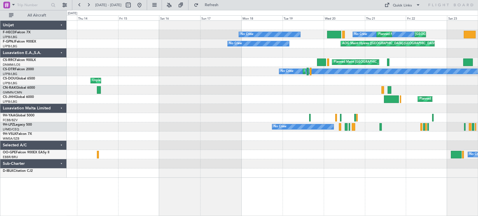
click at [451, 51] on div "Planned Maint Paris (Le Bourget) No Crew Planned Maint Paris (Le Bourget) No Cr…" at bounding box center [272, 99] width 411 height 157
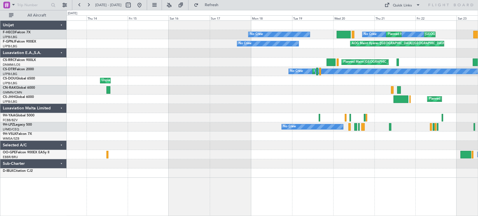
click at [389, 50] on div "Planned Maint Paris (Le Bourget) No Crew Planned Maint Paris (Le Bourget) No Cr…" at bounding box center [272, 99] width 411 height 157
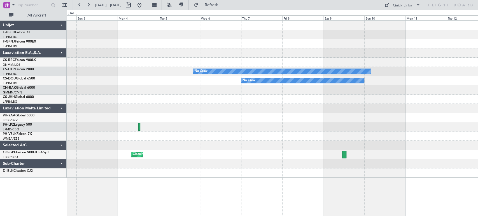
click at [377, 56] on div "Planned Maint Paris (Le Bourget) No Crew No Crew Unplanned Maint Paris (Le Bour…" at bounding box center [272, 99] width 411 height 157
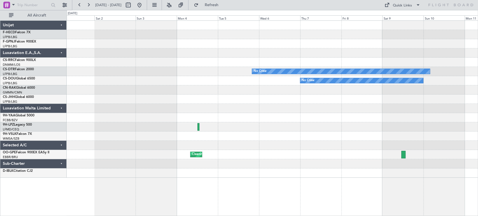
click at [350, 63] on div "Planned Maint [GEOGRAPHIC_DATA] ([GEOGRAPHIC_DATA])" at bounding box center [272, 62] width 411 height 9
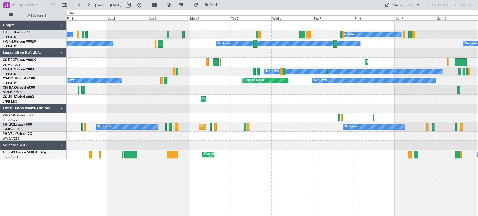
click at [113, 114] on div at bounding box center [272, 117] width 411 height 9
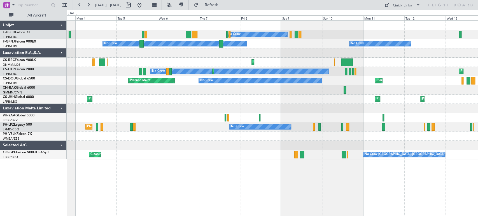
click at [170, 119] on div "No Crew No Crew No Crew No Crew No Crew Planned Maint Larnaca (Larnaca Intl) Pl…" at bounding box center [272, 90] width 411 height 139
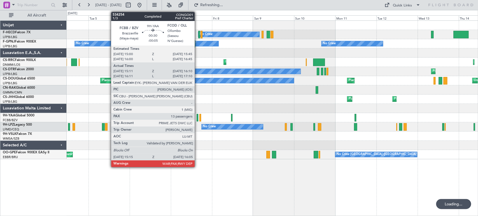
click at [197, 118] on div at bounding box center [198, 118] width 2 height 8
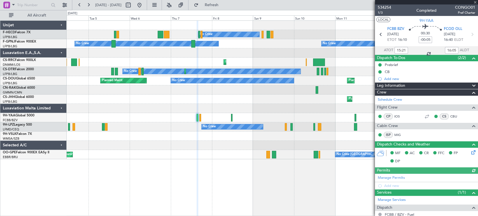
type input "16:21"
type input "17:05"
type input "15:21"
type input "16:05"
click at [390, 5] on span "534254" at bounding box center [384, 7] width 13 height 6
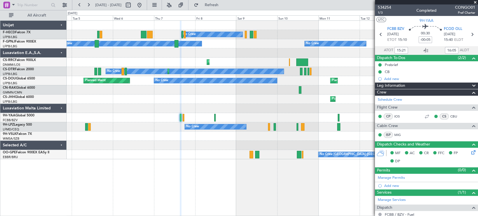
click at [156, 125] on div "No Crew No Crew No Crew No Crew Planned Maint [GEOGRAPHIC_DATA] ([PERSON_NAME])…" at bounding box center [272, 90] width 411 height 139
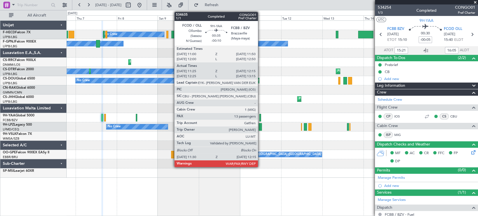
click at [260, 116] on div at bounding box center [259, 118] width 1 height 8
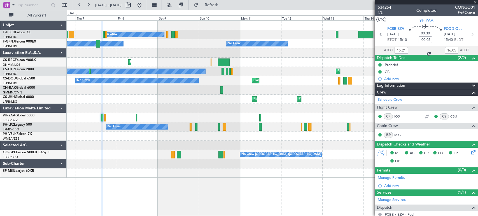
type input "-00:10"
type input "11:35"
type input "12:10"
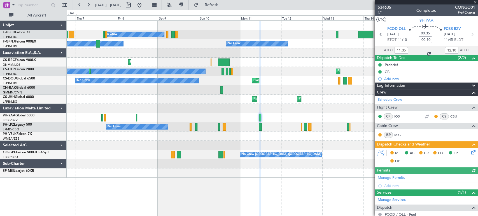
click at [388, 8] on span "534635" at bounding box center [384, 7] width 13 height 6
click at [223, 4] on span "Refresh" at bounding box center [212, 5] width 24 height 4
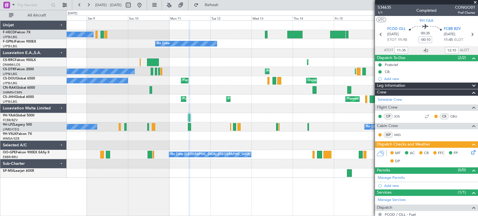
click at [174, 115] on div at bounding box center [272, 117] width 411 height 9
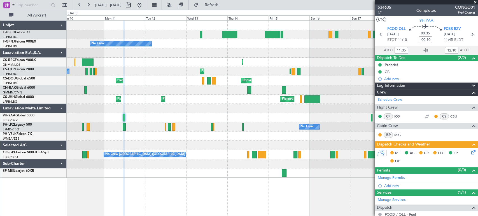
click at [153, 116] on div "No Crew No Crew No Crew Planned Maint [GEOGRAPHIC_DATA] ([GEOGRAPHIC_DATA]) Pla…" at bounding box center [272, 99] width 411 height 157
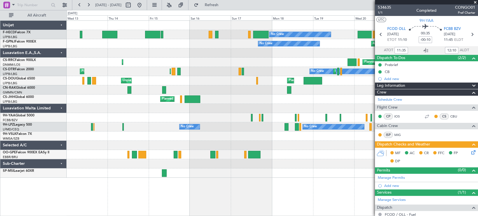
click at [216, 117] on div at bounding box center [272, 117] width 411 height 9
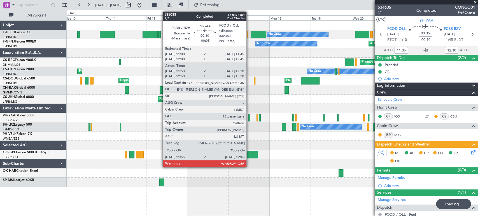
click at [249, 115] on div at bounding box center [249, 118] width 2 height 8
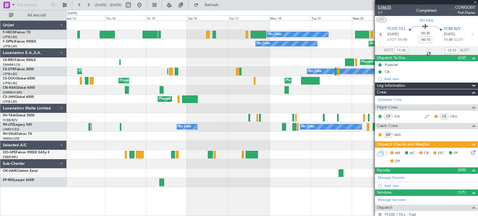
type input "-00:05"
type input "12:03"
type input "12:33"
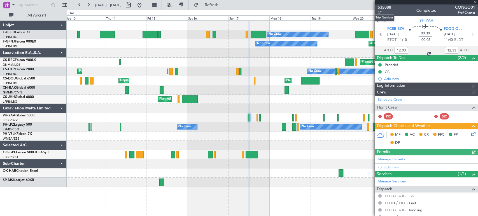
click at [387, 8] on span "535088" at bounding box center [384, 7] width 13 height 6
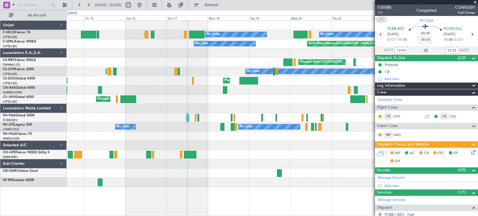
click at [212, 115] on div "No Crew Planned Maint [GEOGRAPHIC_DATA] ([GEOGRAPHIC_DATA]) Planned Maint [GEOG…" at bounding box center [272, 104] width 411 height 166
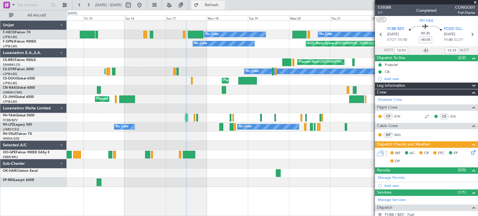
click at [222, 9] on button "Refresh" at bounding box center [208, 5] width 34 height 9
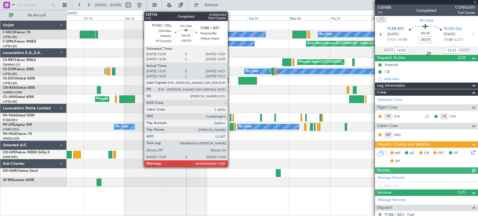
click at [230, 118] on div at bounding box center [231, 118] width 2 height 8
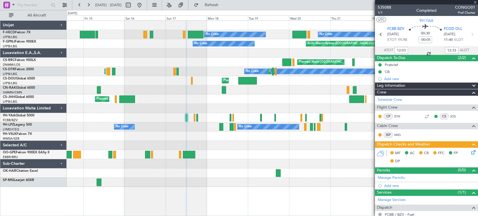
type input "13:42"
type input "14:16"
type input "4"
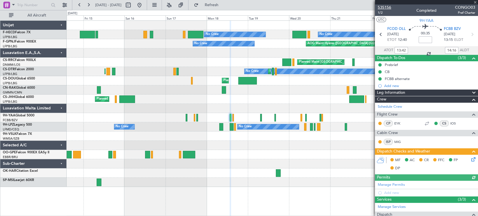
click at [386, 8] on span "535156" at bounding box center [384, 7] width 13 height 6
click at [222, 3] on span "Refresh" at bounding box center [212, 5] width 24 height 4
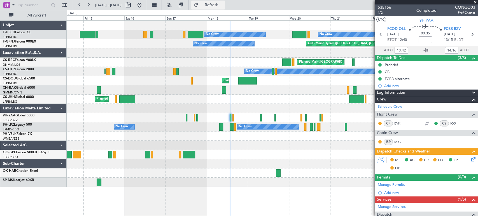
click at [225, 2] on button "Refresh" at bounding box center [208, 5] width 34 height 9
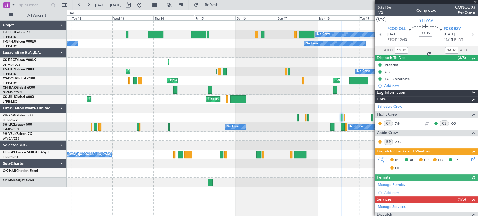
click at [292, 121] on div at bounding box center [272, 117] width 411 height 9
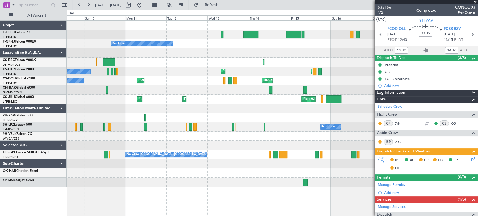
click at [277, 122] on div at bounding box center [272, 117] width 411 height 9
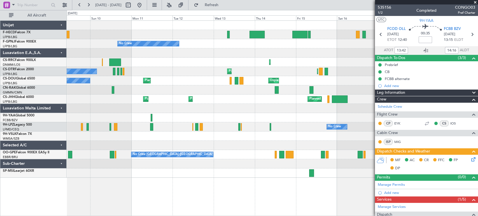
click at [43, 108] on div "No Crew No Crew No Crew Planned Maint [GEOGRAPHIC_DATA] ([GEOGRAPHIC_DATA]) Pla…" at bounding box center [239, 113] width 478 height 206
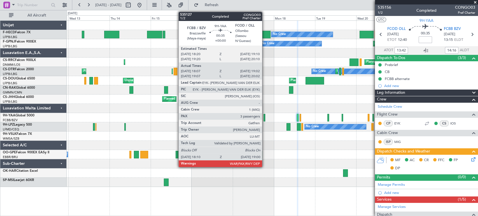
click at [265, 118] on div at bounding box center [265, 118] width 2 height 8
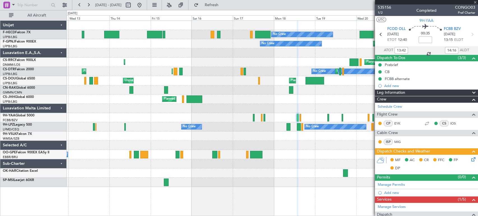
type input "18:17"
type input "18:57"
type input "3"
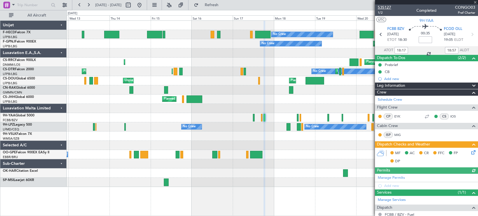
click at [385, 6] on span "535127" at bounding box center [384, 7] width 13 height 6
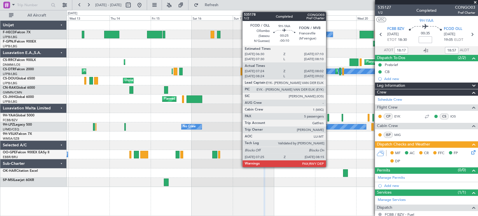
click at [329, 117] on div at bounding box center [328, 118] width 2 height 8
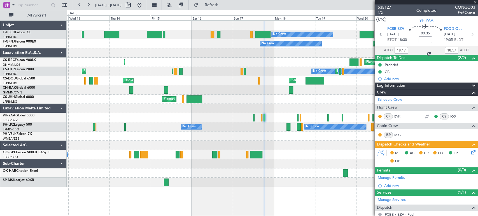
type input "-00:10"
type input "07:34"
type input "07:57"
type input "13"
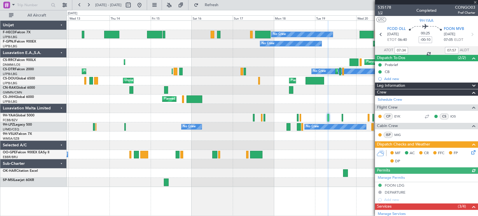
type input "08:34"
type input "08:57"
type input "07:34"
type input "07:57"
click at [383, 9] on span "535178" at bounding box center [384, 7] width 13 height 6
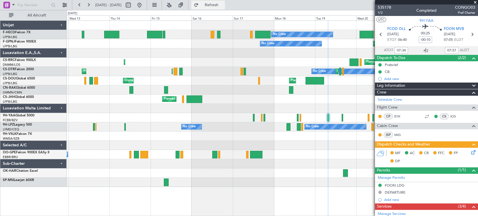
click at [215, 2] on button "Refresh" at bounding box center [208, 5] width 34 height 9
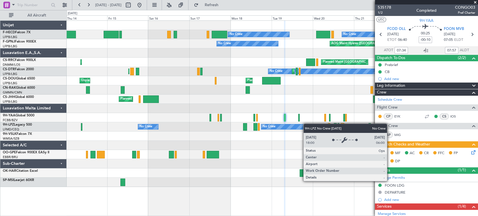
click at [298, 120] on div at bounding box center [298, 118] width 1 height 8
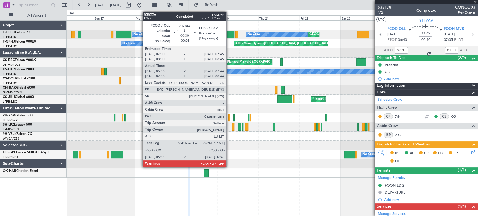
click at [229, 117] on div at bounding box center [230, 118] width 2 height 8
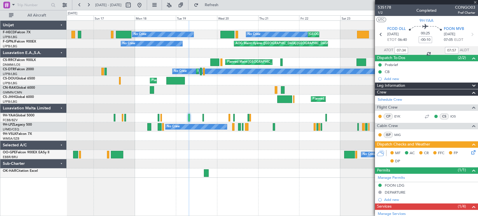
type input "-00:05"
type input "07:03"
type input "07:39"
type input "0"
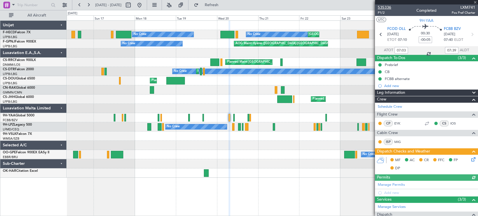
click at [388, 9] on span "535336" at bounding box center [384, 7] width 13 height 6
click at [225, 2] on button "Refresh" at bounding box center [208, 5] width 34 height 9
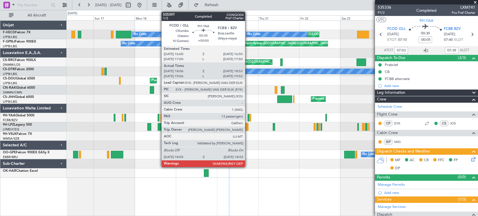
click at [248, 116] on div at bounding box center [249, 118] width 2 height 8
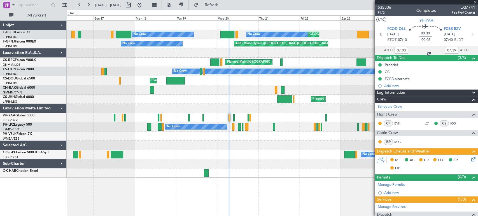
type input "18:16"
type input "18:47"
type input "13"
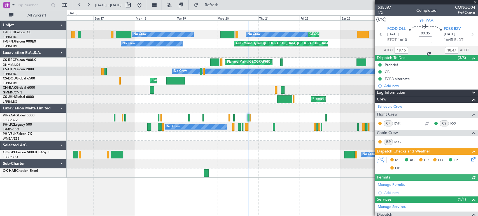
click at [388, 8] on span "535397" at bounding box center [384, 7] width 13 height 6
click at [228, 10] on fb-refresh-button "Refresh" at bounding box center [207, 5] width 39 height 10
click at [223, 4] on span "Refresh" at bounding box center [212, 5] width 24 height 4
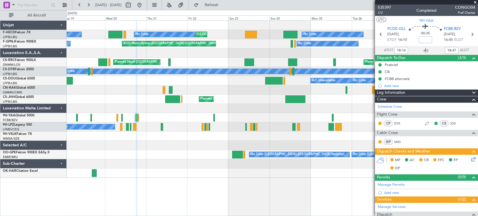
click at [157, 120] on div at bounding box center [272, 117] width 411 height 9
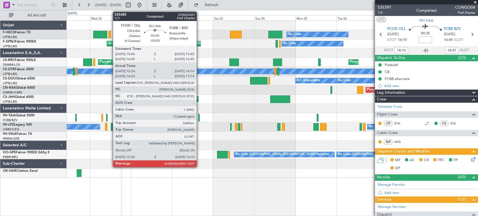
click at [199, 116] on div at bounding box center [198, 118] width 1 height 8
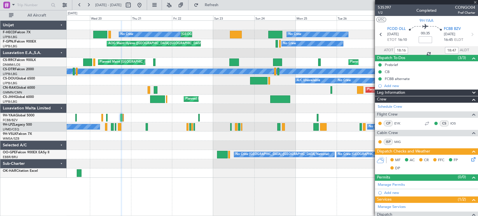
type input "-00:05"
type input "15:34"
type input "16:09"
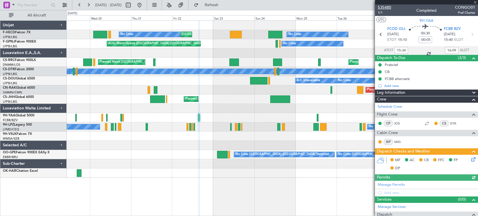
click at [387, 7] on span "535480" at bounding box center [384, 7] width 13 height 6
click at [223, 5] on span "Refresh" at bounding box center [212, 5] width 24 height 4
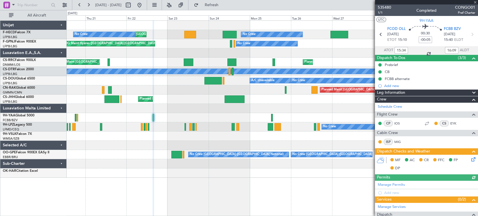
click at [132, 122] on div "Planned Maint [GEOGRAPHIC_DATA] ([GEOGRAPHIC_DATA]) Planned Maint [GEOGRAPHIC_D…" at bounding box center [272, 99] width 411 height 157
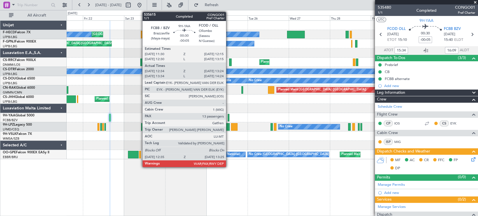
click at [229, 118] on div at bounding box center [229, 118] width 2 height 8
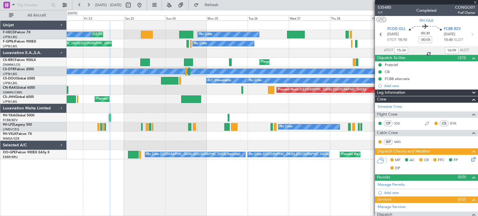
type input "12:44"
type input "13:19"
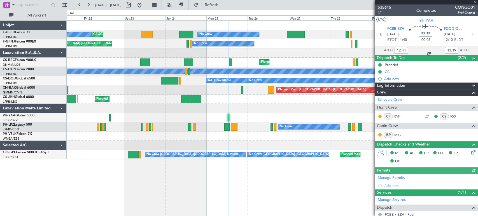
click at [389, 10] on span "535615" at bounding box center [384, 7] width 13 height 6
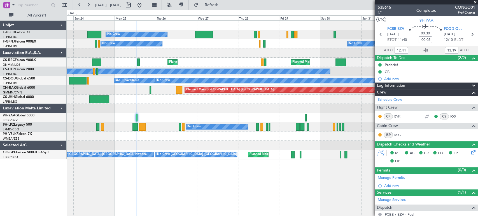
click at [161, 117] on div at bounding box center [272, 117] width 411 height 9
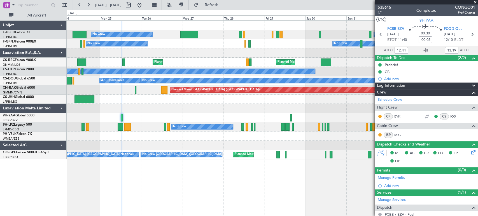
click at [146, 114] on div "No Crew No Crew Planned Maint [GEOGRAPHIC_DATA] ([GEOGRAPHIC_DATA]) Planned Mai…" at bounding box center [272, 90] width 411 height 139
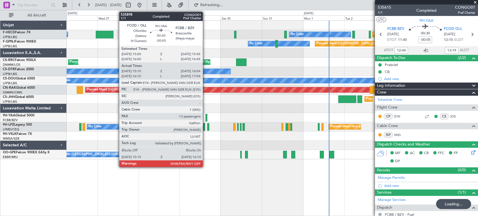
click at [206, 116] on div at bounding box center [207, 118] width 2 height 8
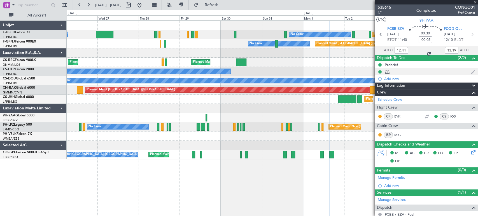
type input "15:20"
type input "15:59"
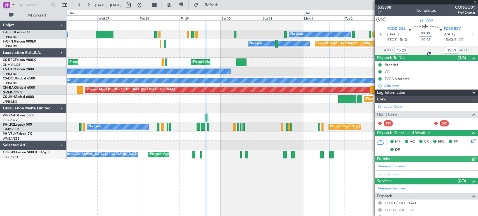
type input "16:20"
type input "16:59"
type input "15:20"
type input "15:59"
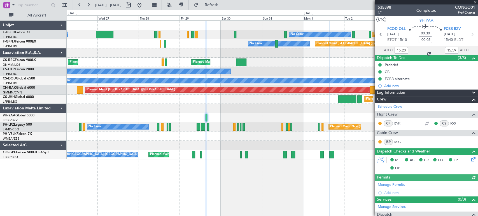
click at [390, 7] on span "535898" at bounding box center [384, 7] width 13 height 6
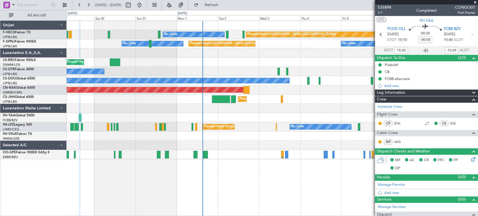
click at [193, 63] on div "Planned Maint [GEOGRAPHIC_DATA] ([GEOGRAPHIC_DATA])" at bounding box center [272, 62] width 411 height 9
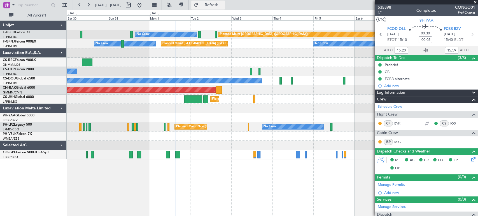
click at [223, 6] on span "Refresh" at bounding box center [212, 5] width 24 height 4
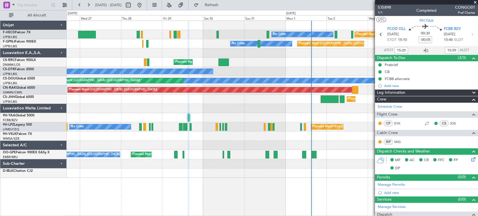
click at [308, 147] on div "Planned Maint [GEOGRAPHIC_DATA] ([GEOGRAPHIC_DATA]) No Crew No Crew Planned Mai…" at bounding box center [272, 99] width 411 height 157
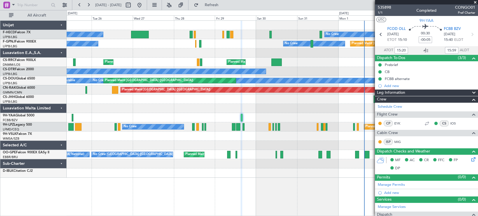
click at [282, 150] on div "Planned Maint [GEOGRAPHIC_DATA] ([GEOGRAPHIC_DATA]) No Crew No Crew Planned Mai…" at bounding box center [272, 99] width 411 height 157
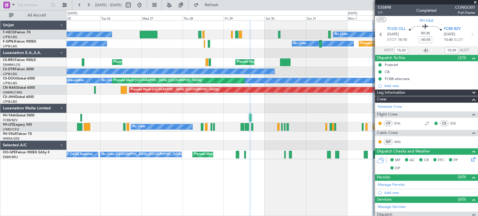
click at [332, 111] on div at bounding box center [272, 108] width 411 height 9
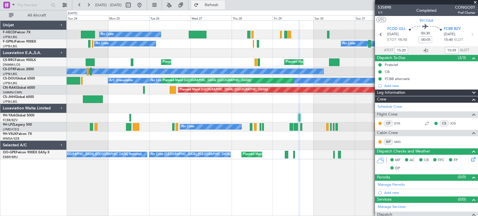
click at [225, 1] on button "Refresh" at bounding box center [208, 5] width 34 height 9
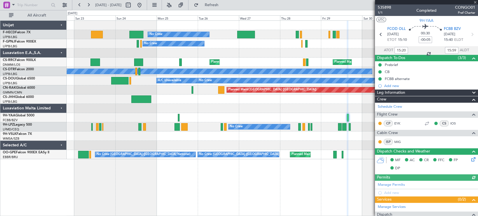
click at [350, 121] on div at bounding box center [272, 117] width 411 height 9
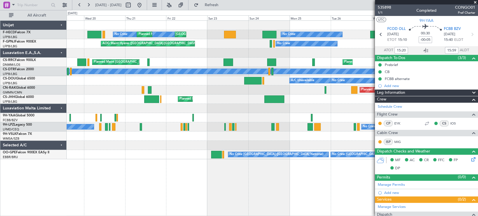
click at [283, 113] on div "No Crew Planned Maint [GEOGRAPHIC_DATA] ([GEOGRAPHIC_DATA]) No Crew Planned Mai…" at bounding box center [272, 90] width 411 height 139
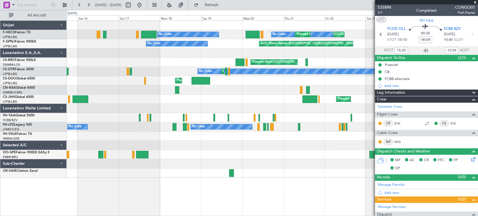
click at [215, 118] on div at bounding box center [272, 117] width 411 height 9
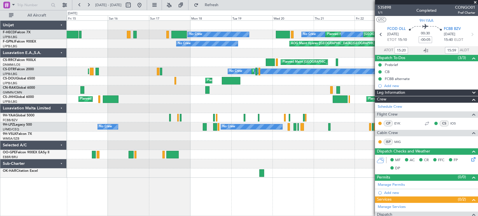
click at [233, 122] on div at bounding box center [272, 117] width 411 height 9
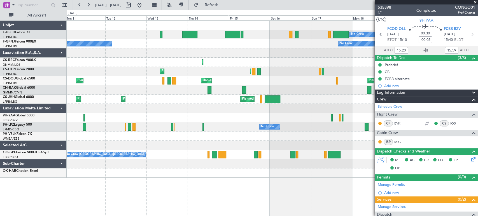
click at [269, 120] on div at bounding box center [272, 117] width 411 height 9
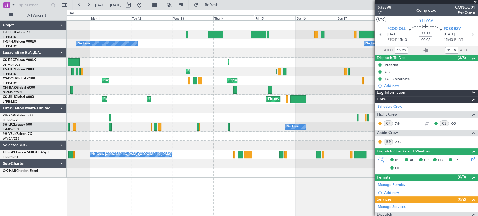
click at [260, 118] on div at bounding box center [272, 117] width 411 height 9
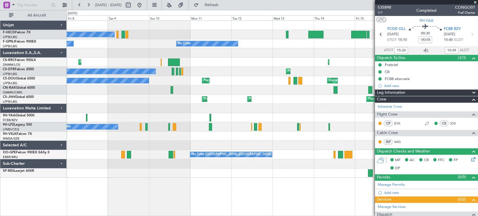
click at [250, 117] on div at bounding box center [272, 117] width 411 height 9
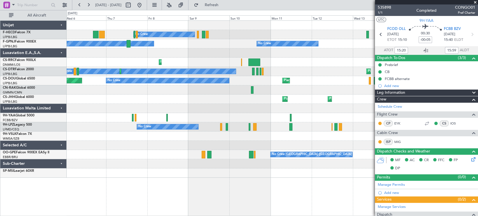
click at [214, 116] on div at bounding box center [272, 117] width 411 height 9
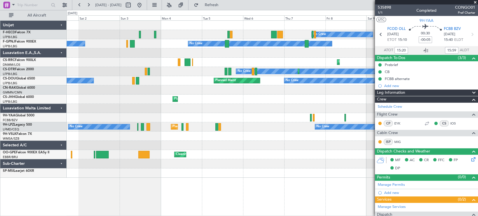
click at [237, 116] on div at bounding box center [272, 117] width 411 height 9
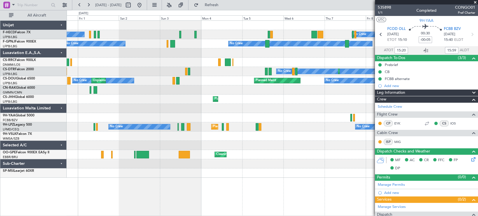
click at [274, 116] on div at bounding box center [272, 117] width 411 height 9
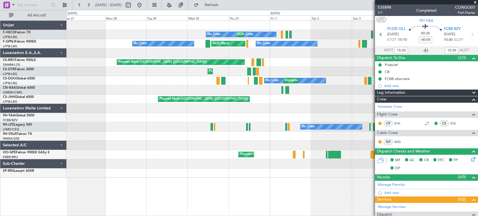
click at [255, 116] on div at bounding box center [272, 117] width 411 height 9
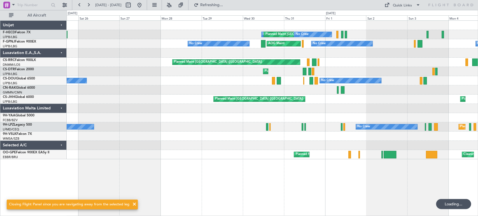
click at [267, 120] on div at bounding box center [272, 117] width 411 height 9
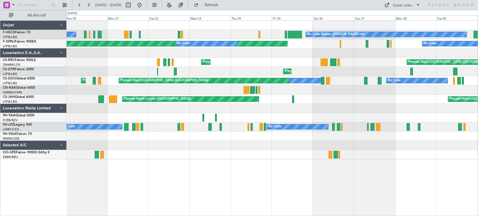
click at [259, 120] on div at bounding box center [272, 117] width 411 height 9
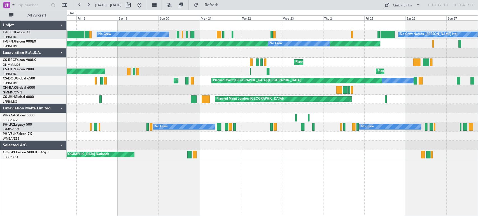
click at [265, 121] on div at bounding box center [272, 117] width 411 height 9
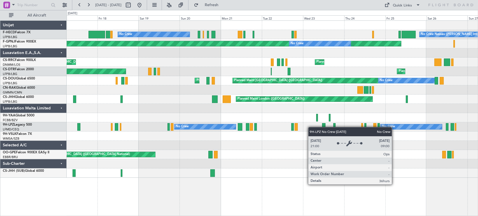
click at [76, 112] on div "No Crew No Crew Nassau ([PERSON_NAME] Intl) Planned Maint [GEOGRAPHIC_DATA] ([G…" at bounding box center [272, 99] width 411 height 157
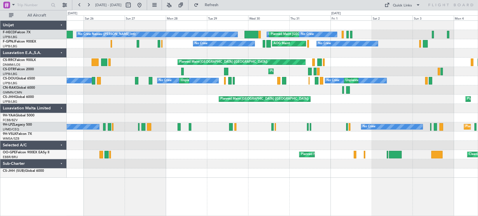
click at [90, 109] on div "No Crew Nassau ([PERSON_NAME] Intl) No Crew Planned Maint [GEOGRAPHIC_DATA] ([G…" at bounding box center [272, 99] width 411 height 157
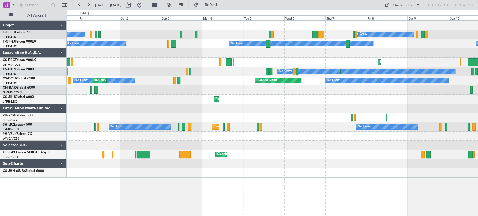
click at [96, 103] on div "No Crew No Crew Planned Maint [GEOGRAPHIC_DATA] ([GEOGRAPHIC_DATA]) No Crew No …" at bounding box center [272, 99] width 411 height 157
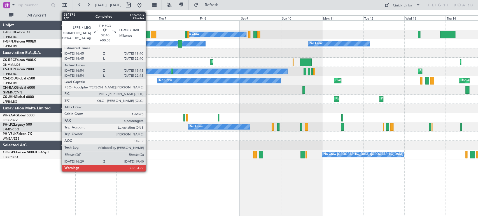
click at [148, 32] on div at bounding box center [148, 35] width 6 height 8
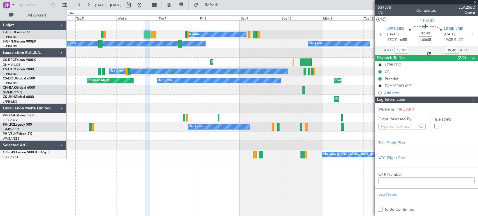
click at [386, 5] on span "534375" at bounding box center [384, 7] width 13 height 6
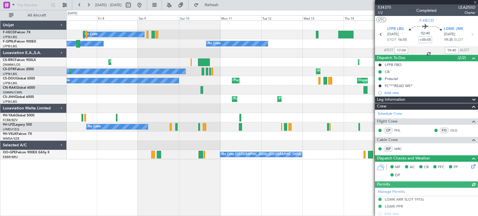
click at [257, 35] on div "No Crew No Crew" at bounding box center [272, 34] width 411 height 9
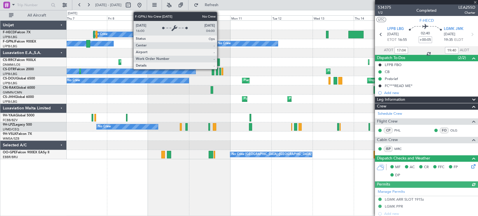
click at [235, 35] on div "No Crew No Crew No Crew No Crew No Crew No Crew Planned Maint [GEOGRAPHIC_DATA]…" at bounding box center [272, 90] width 411 height 139
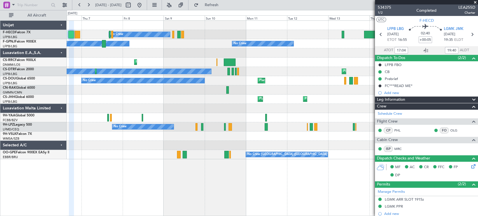
click at [303, 46] on div "No Crew No Crew No Crew No Crew" at bounding box center [272, 43] width 411 height 9
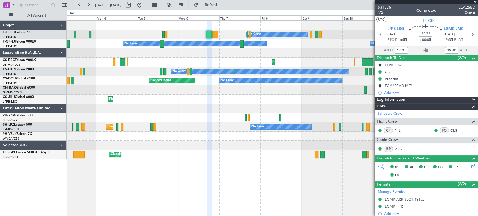
click at [262, 40] on div "No Crew No Crew No Crew No Crew No Crew No Crew Planned Maint Larnaca ([GEOGRAP…" at bounding box center [272, 90] width 411 height 139
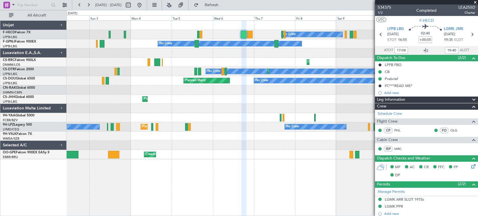
click at [230, 42] on div "No Crew No Crew No Crew No Crew AOG Maint" at bounding box center [272, 43] width 411 height 9
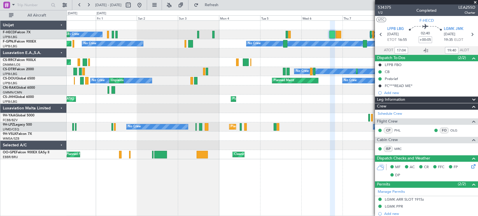
click at [246, 43] on div "No Crew No Crew No Crew AOG Maint No Crew No Crew" at bounding box center [272, 43] width 411 height 9
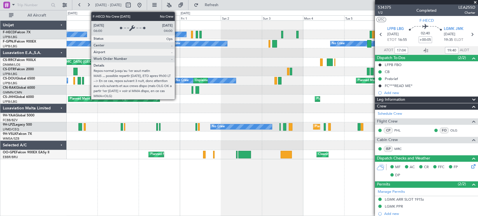
click at [186, 36] on div "No Crew" at bounding box center [167, 35] width 38 height 6
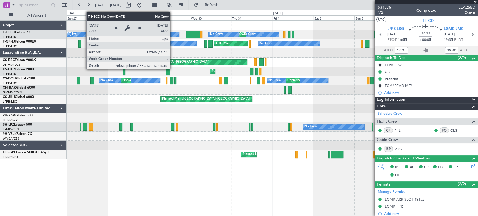
click at [179, 34] on div "No Crew Nassau ([PERSON_NAME] Intl)" at bounding box center [98, 34] width 161 height 5
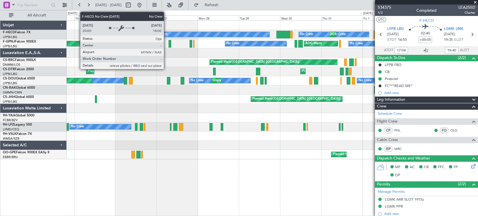
click at [192, 31] on div "No Crew Planned Maint [GEOGRAPHIC_DATA] ([GEOGRAPHIC_DATA]) No Crew No Crew Nas…" at bounding box center [272, 34] width 411 height 9
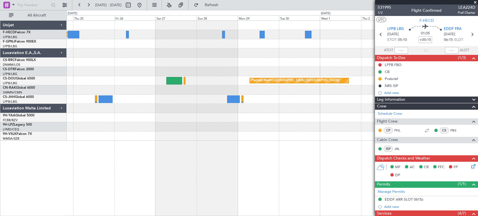
scroll to position [113, 0]
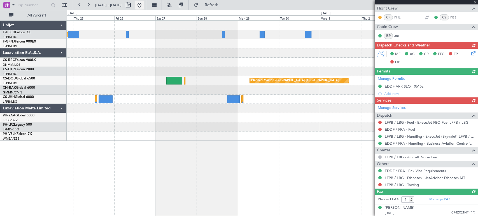
click at [144, 2] on button at bounding box center [139, 5] width 9 height 9
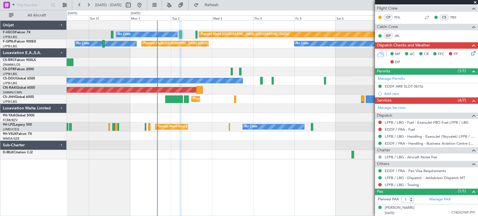
click at [35, 62] on div "Planned Maint Paris (Le Bourget) No Crew Planned Maint Paris (Le Bourget) No Cr…" at bounding box center [239, 113] width 478 height 206
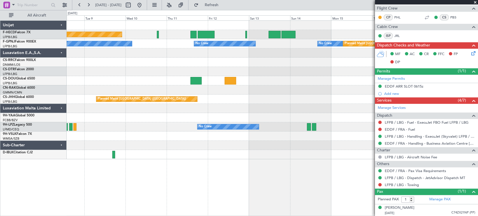
click at [41, 79] on div "Planned Maint Paris (Le Bourget) No Crew No Crew No Crew No Crew No Crew Planne…" at bounding box center [239, 113] width 478 height 206
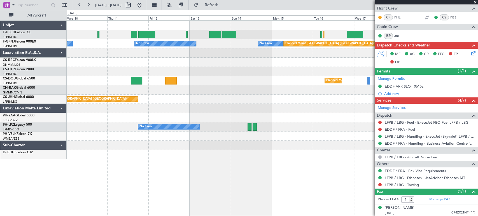
click at [40, 74] on div "No Crew Planned Maint Paris (Le Bourget) Planned Maint Paris (Le Bourget) No Cr…" at bounding box center [239, 113] width 478 height 206
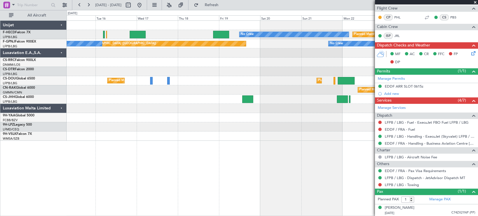
click at [38, 72] on div "Planned Maint Paris (Le Bourget) No Crew Planned Maint Paris (Le Bourget) No Cr…" at bounding box center [239, 113] width 478 height 206
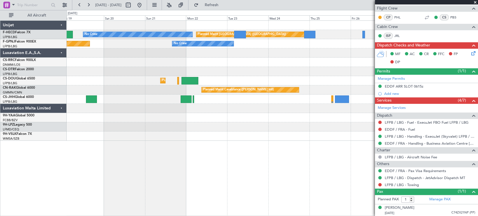
click at [105, 67] on div "Planned Maint Paris (Le Bourget) No Crew Planned Maint Paris (Le Bourget) No Cr…" at bounding box center [272, 81] width 411 height 120
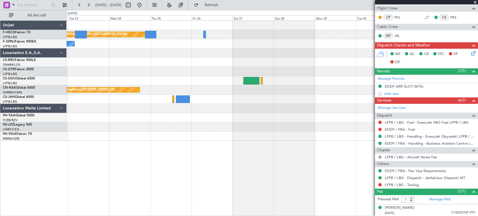
click at [116, 67] on div "Planned Maint Paris (Le Bourget) No Crew No Crew Planned Maint Paris (Le Bourge…" at bounding box center [272, 81] width 411 height 120
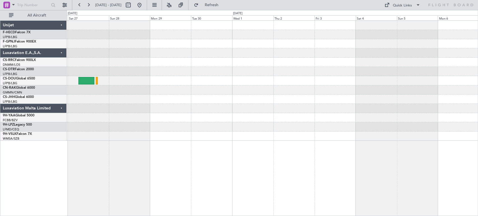
scroll to position [0, 0]
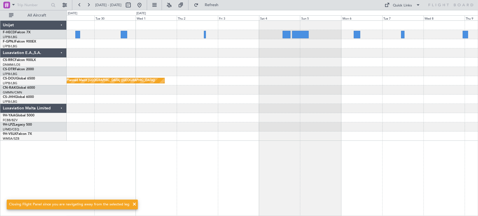
click at [168, 51] on div "Planned Maint [GEOGRAPHIC_DATA] ([GEOGRAPHIC_DATA])" at bounding box center [272, 81] width 411 height 120
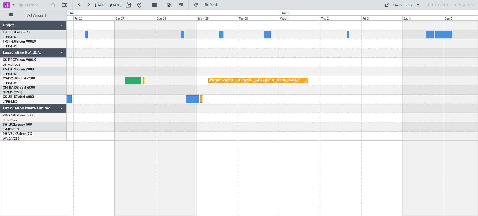
click at [334, 55] on div "Planned Maint Paris (Le Bourget) Planned Maint Paris (Le Bourget) Planned Maint…" at bounding box center [272, 81] width 411 height 120
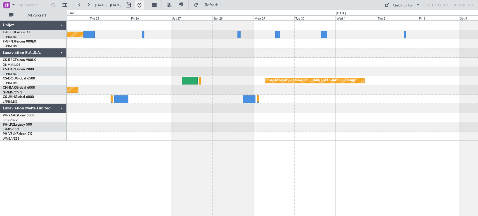
click at [144, 7] on button at bounding box center [139, 5] width 9 height 9
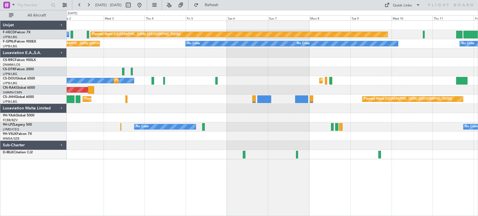
click at [135, 105] on div at bounding box center [272, 108] width 411 height 9
